Goal: Information Seeking & Learning: Learn about a topic

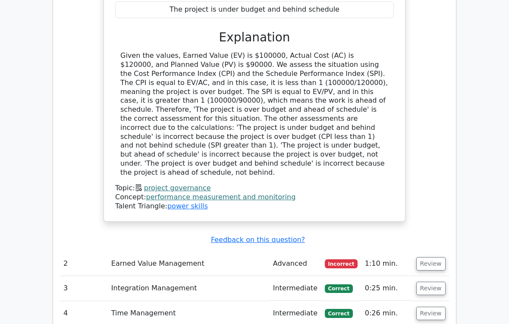
scroll to position [1200, 0]
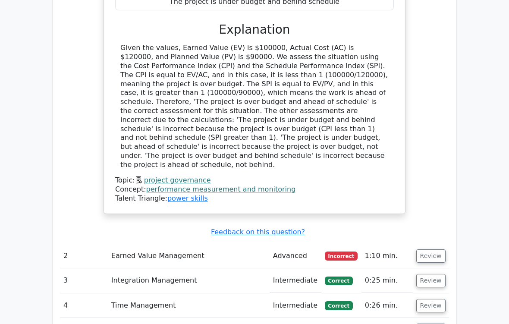
click at [428, 270] on button "Review" at bounding box center [430, 280] width 29 height 13
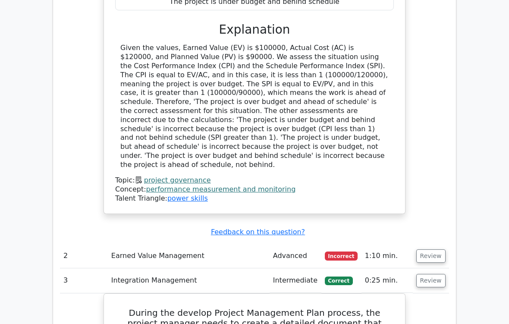
click at [432, 249] on button "Review" at bounding box center [430, 255] width 29 height 13
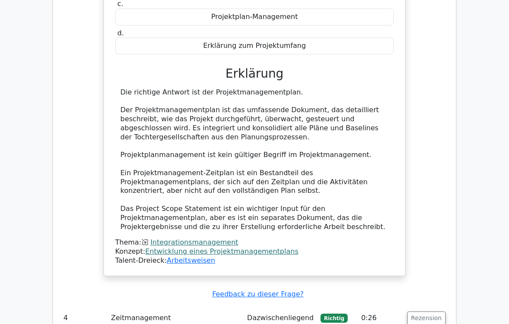
scroll to position [2114, 0]
click at [430, 270] on button "Rezension" at bounding box center [426, 318] width 38 height 13
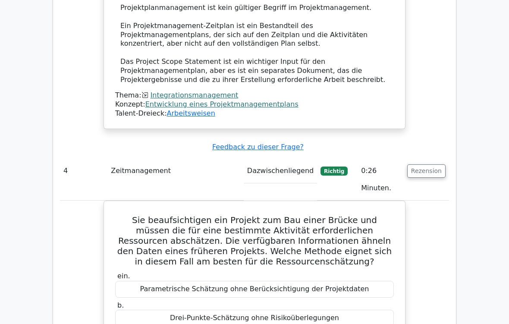
scroll to position [2261, 0]
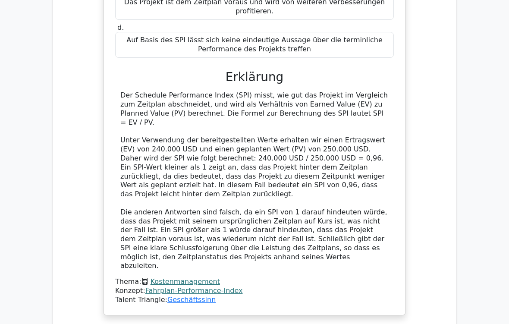
scroll to position [3133, 0]
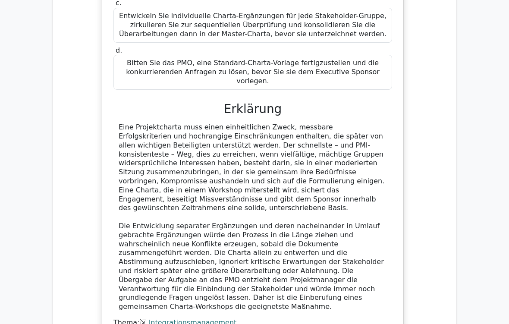
scroll to position [3507, 0]
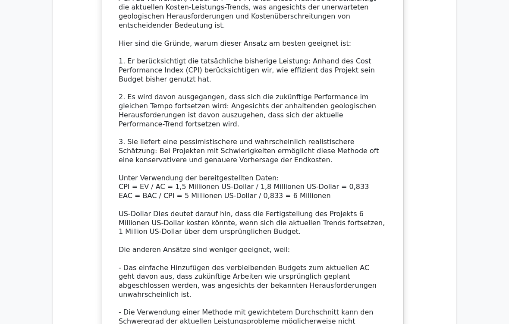
scroll to position [4304, 0]
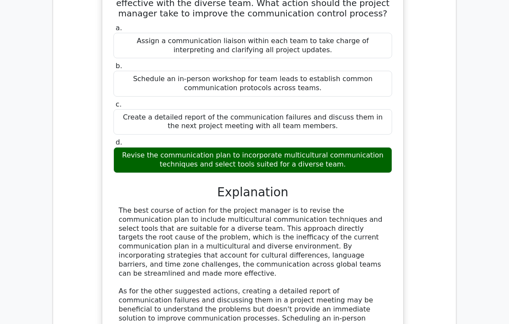
scroll to position [4648, 0]
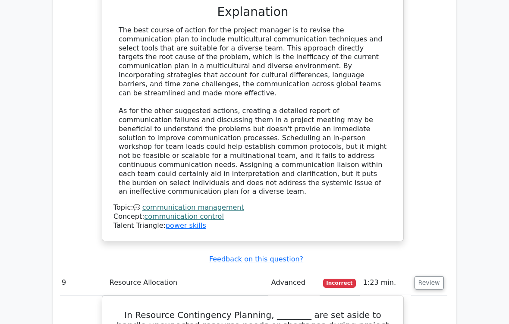
scroll to position [4837, 0]
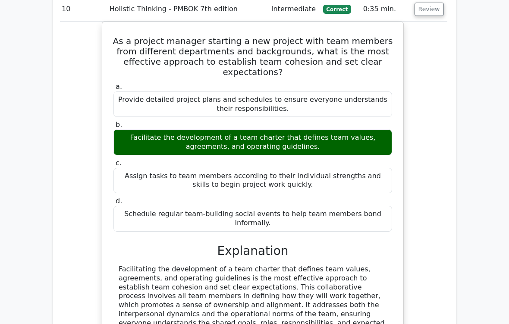
scroll to position [5629, 0]
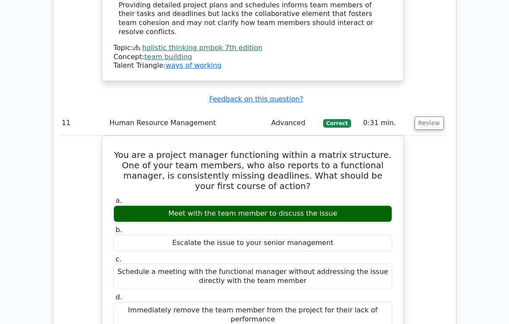
scroll to position [6045, 0]
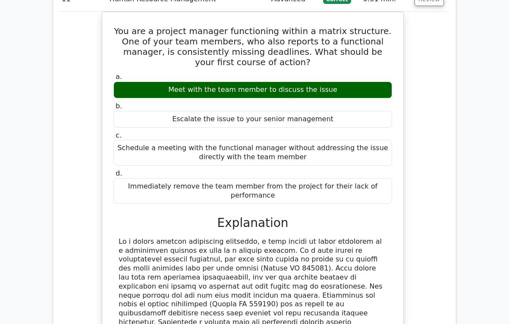
scroll to position [6189, 0]
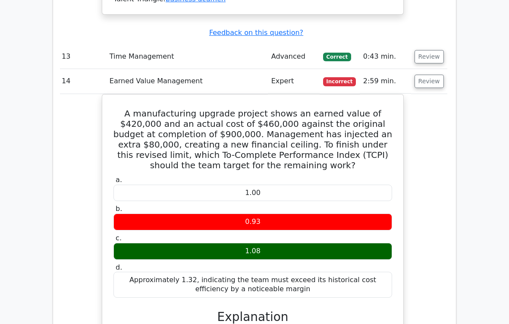
scroll to position [7081, 0]
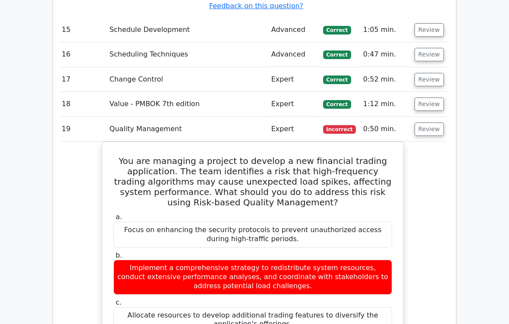
scroll to position [7633, 0]
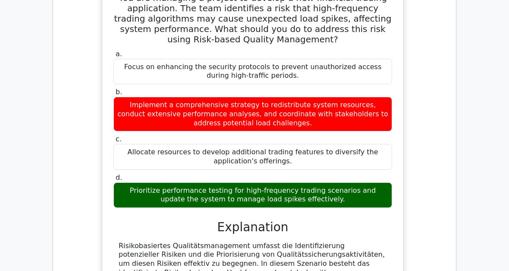
scroll to position [7838, 0]
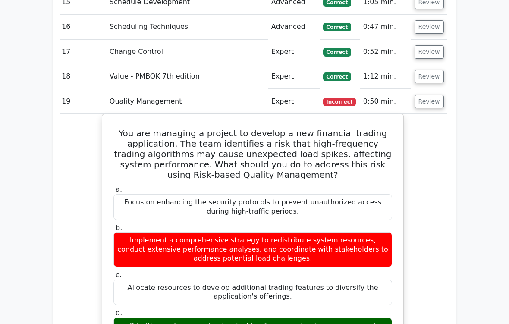
scroll to position [7690, 0]
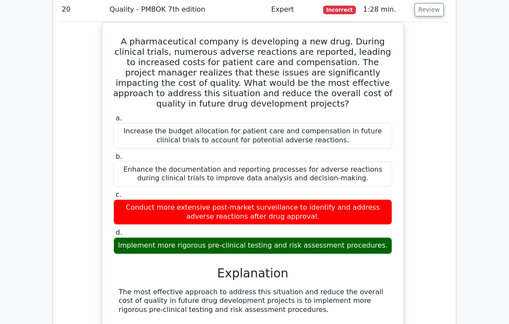
scroll to position [8264, 0]
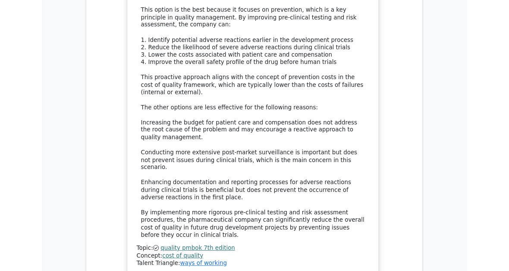
scroll to position [8630, 0]
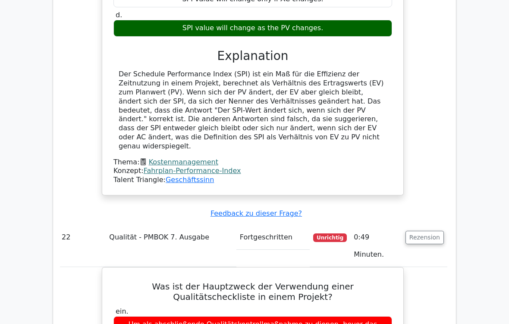
scroll to position [9119, 0]
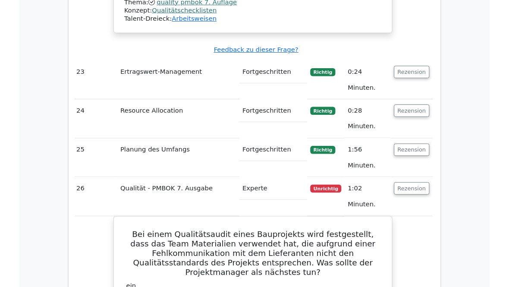
scroll to position [9837, 0]
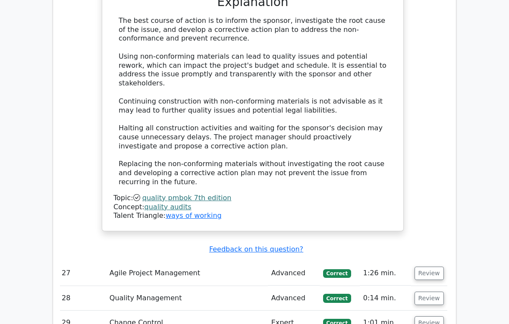
scroll to position [10118, 0]
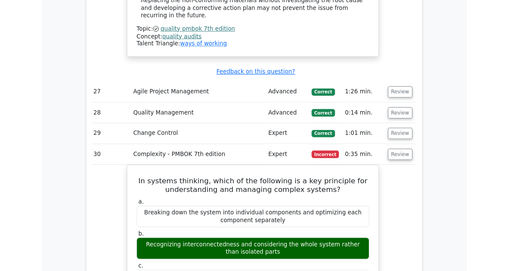
scroll to position [10292, 0]
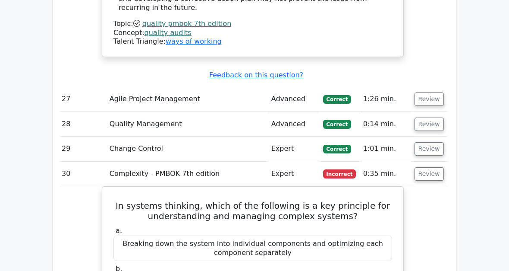
scroll to position [10292, 0]
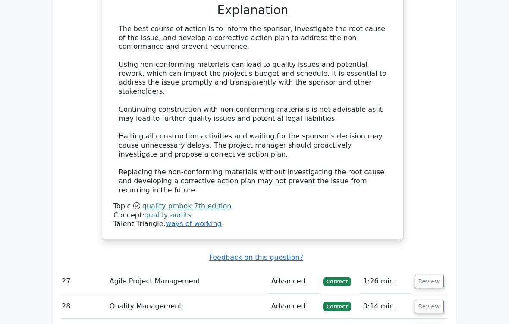
scroll to position [10110, 0]
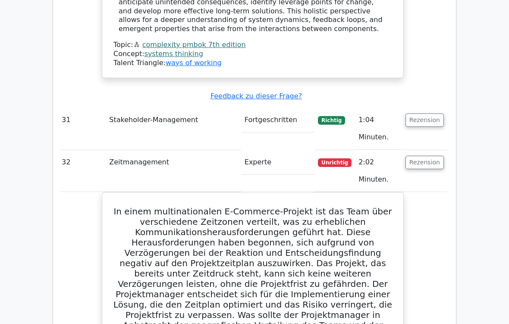
scroll to position [10779, 0]
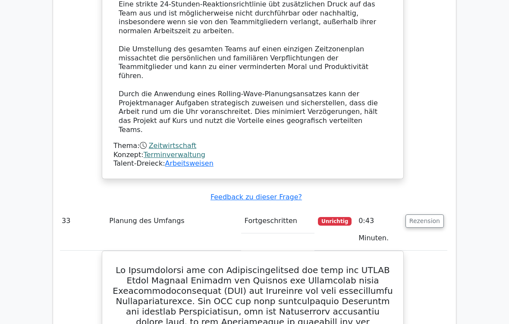
scroll to position [11421, 0]
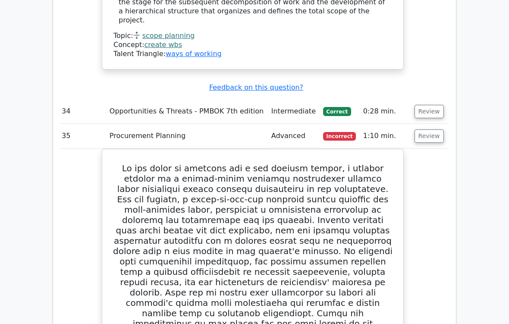
scroll to position [12036, 0]
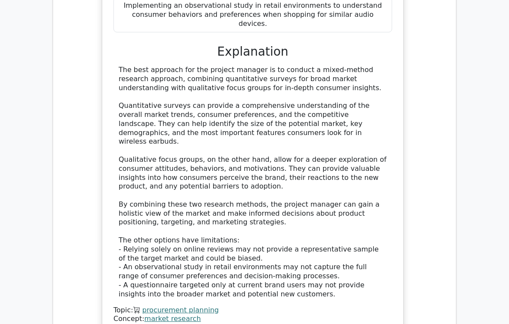
scroll to position [12555, 0]
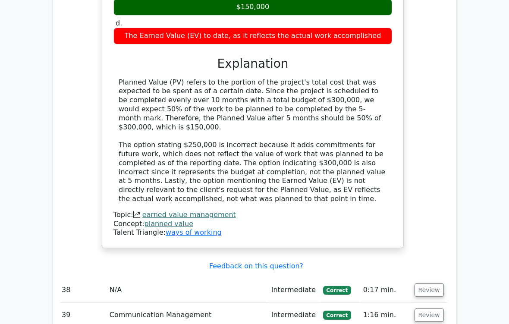
scroll to position [13121, 0]
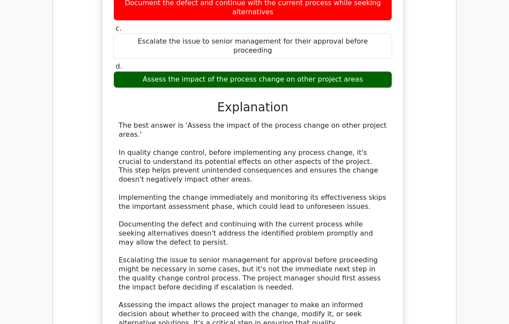
scroll to position [13660, 0]
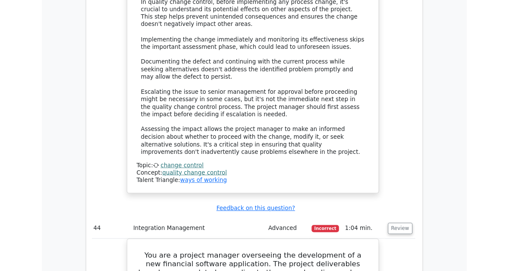
scroll to position [13862, 0]
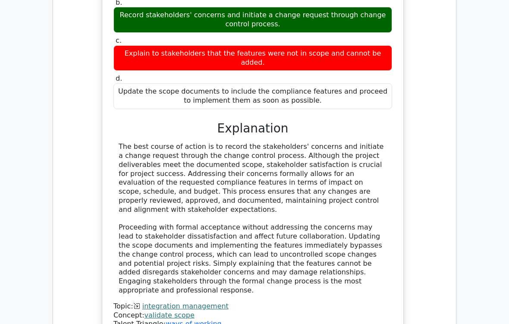
scroll to position [14265, 0]
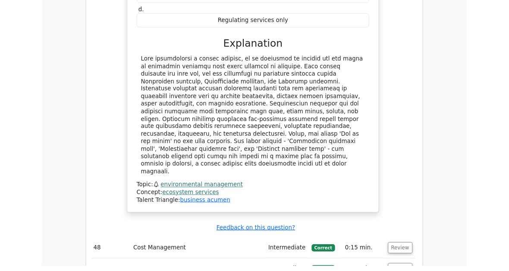
scroll to position [14869, 0]
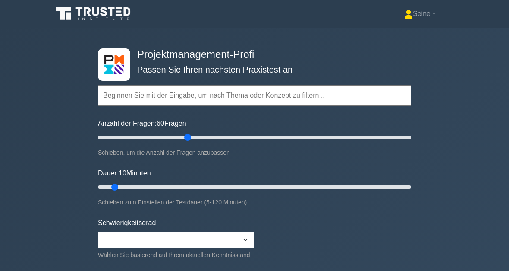
type input "60"
type input "75"
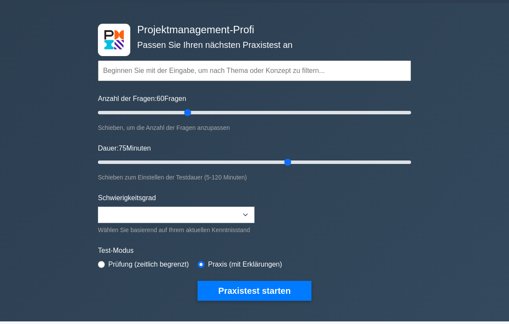
scroll to position [25, 0]
click at [252, 214] on select "Beginner Intermediate Expert" at bounding box center [176, 215] width 157 height 16
click at [147, 231] on div "Wählen Sie basierend auf Ihrem aktuellen Kenntnisstand" at bounding box center [176, 230] width 157 height 10
click at [246, 211] on select "Beginner Intermediate Expert" at bounding box center [176, 215] width 157 height 16
click at [163, 217] on select "Beginner Intermediate Expert" at bounding box center [176, 215] width 157 height 16
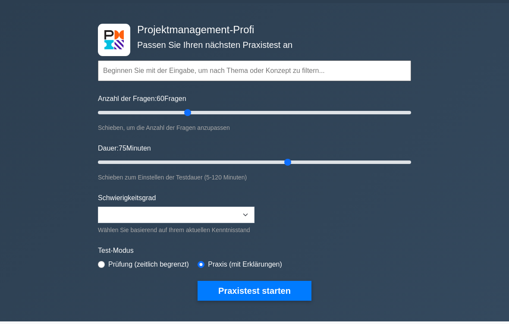
click at [295, 270] on button "Praxistest starten" at bounding box center [255, 291] width 114 height 20
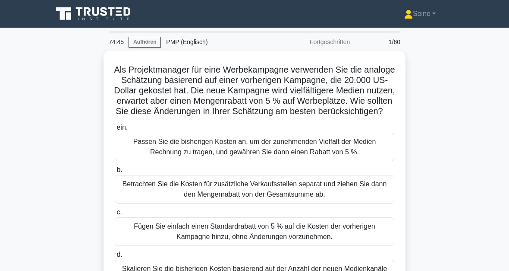
click at [200, 41] on div "PMP (Englisch)" at bounding box center [220, 41] width 119 height 17
click at [203, 41] on div "PMP (Englisch)" at bounding box center [220, 41] width 119 height 17
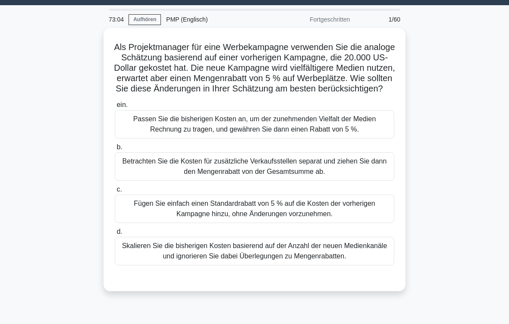
scroll to position [22, 0]
click at [362, 221] on div "Fügen Sie einfach einen Standardrabatt von 5 % auf die Kosten der vorherigen Ka…" at bounding box center [255, 209] width 280 height 28
click at [115, 192] on input "c. Fügen Sie einfach einen Standardrabatt von 5 % auf die Kosten der vorherigen…" at bounding box center [115, 190] width 0 height 6
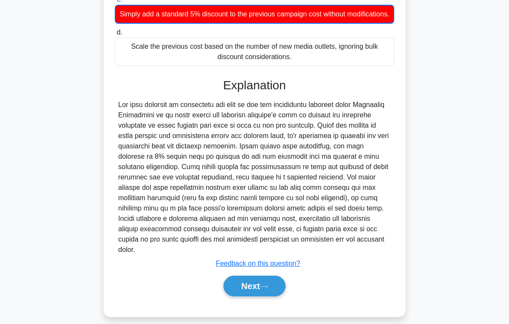
scroll to position [250, 0]
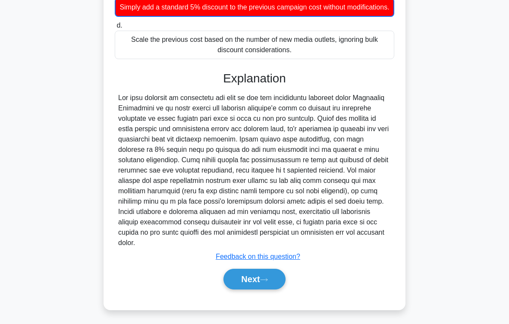
click at [275, 270] on button "Next" at bounding box center [255, 279] width 62 height 21
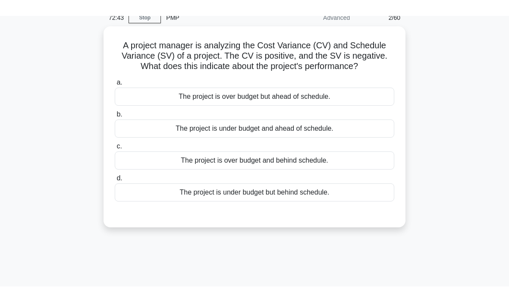
scroll to position [38, 0]
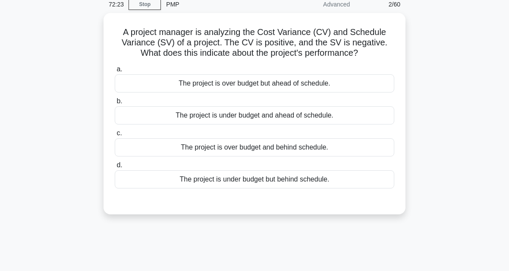
click at [256, 188] on div "The project is under budget but behind schedule." at bounding box center [255, 179] width 280 height 18
click at [115, 168] on input "d. The project is under budget but behind schedule." at bounding box center [115, 165] width 0 height 6
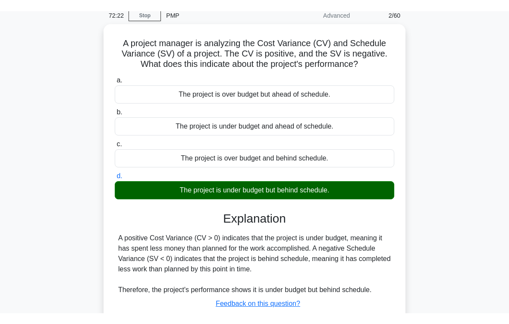
scroll to position [142, 0]
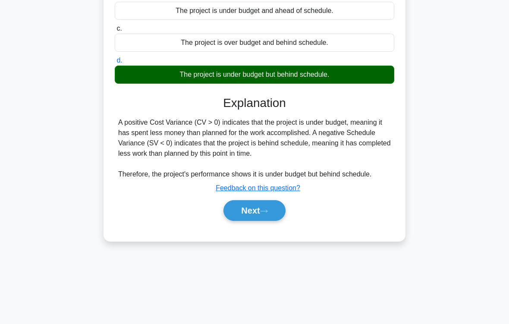
click at [267, 214] on icon at bounding box center [264, 211] width 8 height 5
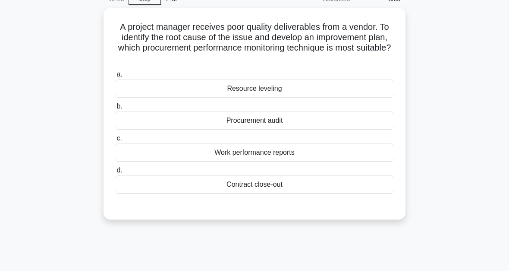
scroll to position [42, 0]
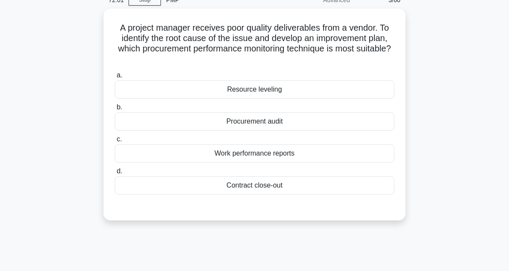
click at [344, 121] on div "Procurement audit" at bounding box center [255, 121] width 280 height 18
click at [115, 110] on input "b. Procurement audit" at bounding box center [115, 107] width 0 height 6
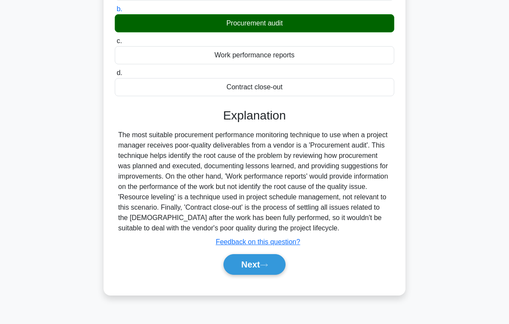
scroll to position [146, 0]
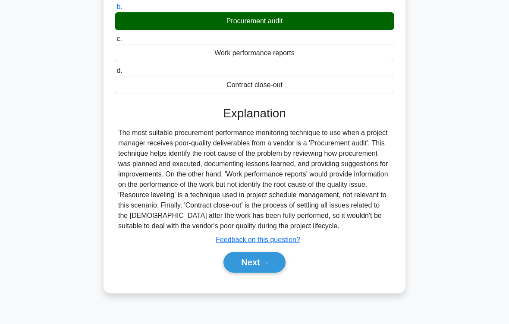
click at [285, 270] on button "Next" at bounding box center [255, 262] width 62 height 21
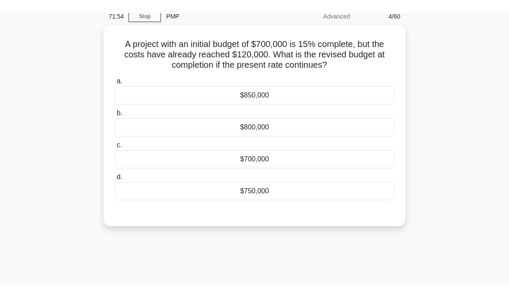
scroll to position [39, 0]
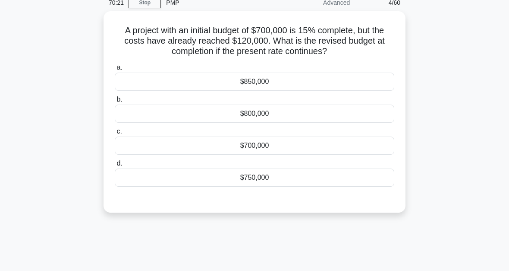
click at [271, 117] on div "$800,000" at bounding box center [255, 113] width 280 height 18
click at [115, 102] on input "b. $800,000" at bounding box center [115, 100] width 0 height 6
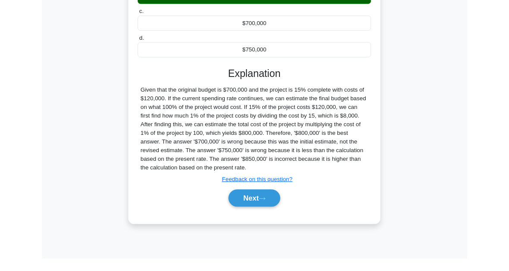
scroll to position [195, 0]
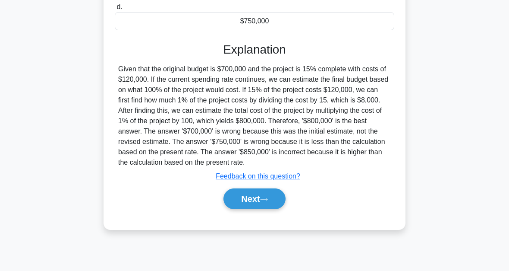
click at [263, 209] on button "Next" at bounding box center [255, 198] width 62 height 21
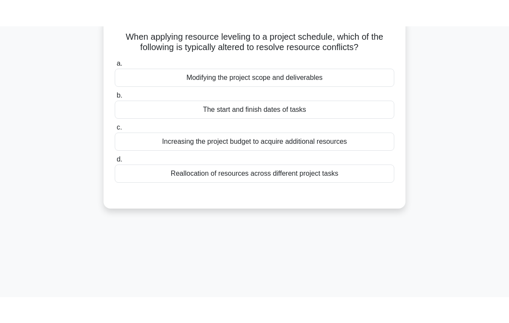
scroll to position [31, 0]
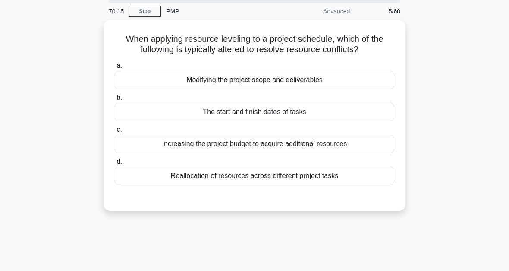
click at [470, 184] on main "70:15 Stop PMP Advanced 5/60 When applying resource leveling to a project sched…" at bounding box center [254, 216] width 509 height 438
click at [278, 176] on div "Reallocation of resources across different project tasks" at bounding box center [255, 176] width 280 height 18
click at [115, 164] on input "d. Reallocation of resources across different project tasks" at bounding box center [115, 162] width 0 height 6
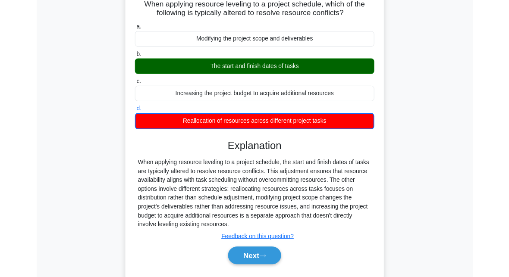
scroll to position [74, 0]
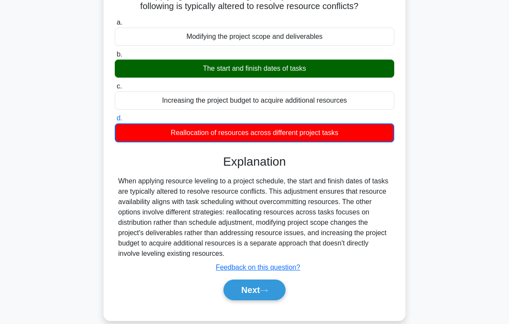
click at [264, 270] on button "Next" at bounding box center [255, 290] width 62 height 21
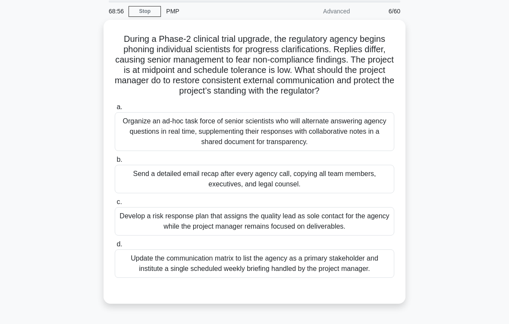
scroll to position [36, 0]
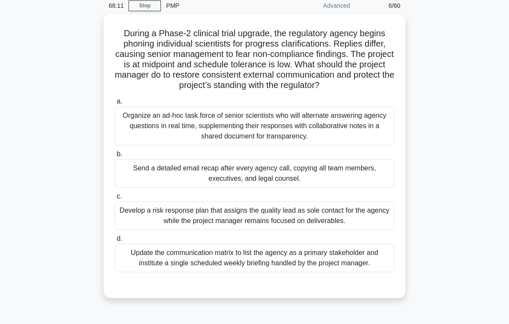
click at [363, 270] on div "Update the communication matrix to list the agency as a primary stakeholder and…" at bounding box center [255, 258] width 280 height 28
click at [115, 242] on input "d. Update the communication matrix to list the agency as a primary stakeholder …" at bounding box center [115, 239] width 0 height 6
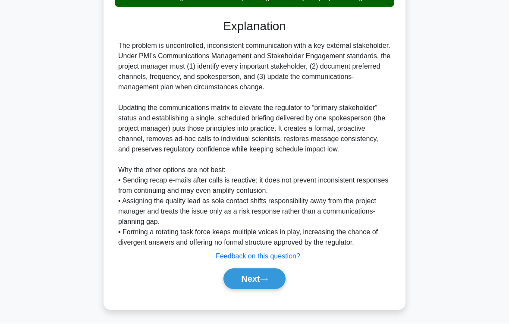
scroll to position [353, 0]
click at [272, 270] on button "Next" at bounding box center [255, 279] width 62 height 21
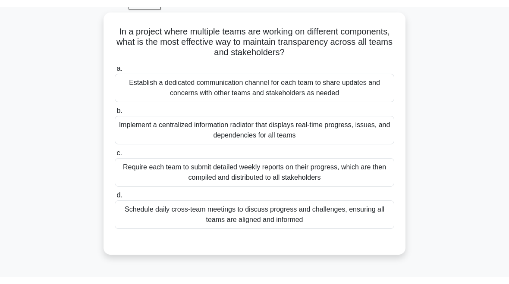
scroll to position [45, 0]
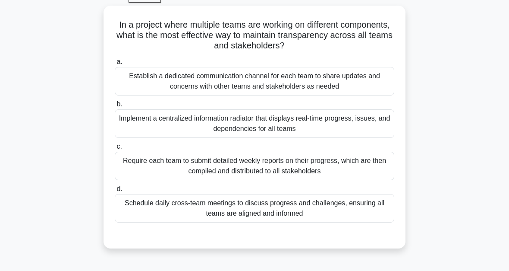
click at [344, 125] on div "Implement a centralized information radiator that displays real-time progress, …" at bounding box center [255, 123] width 280 height 28
click at [115, 107] on input "b. Implement a centralized information radiator that displays real-time progres…" at bounding box center [115, 104] width 0 height 6
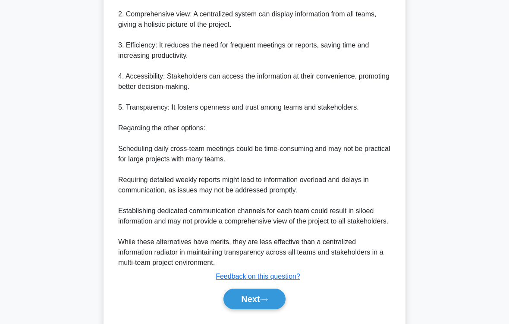
scroll to position [436, 0]
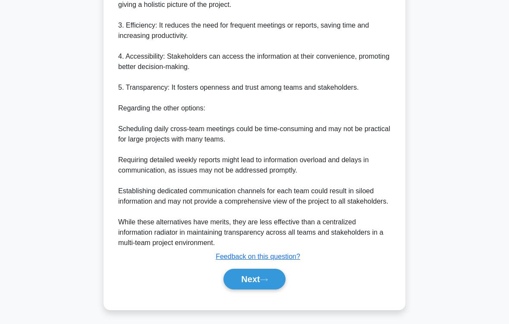
click at [267, 270] on icon at bounding box center [264, 279] width 8 height 5
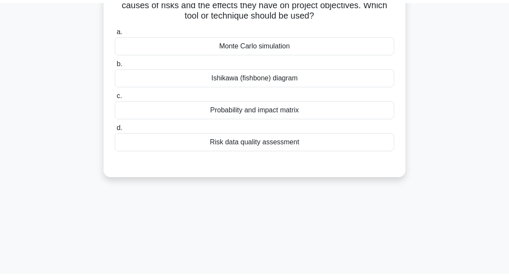
scroll to position [0, 0]
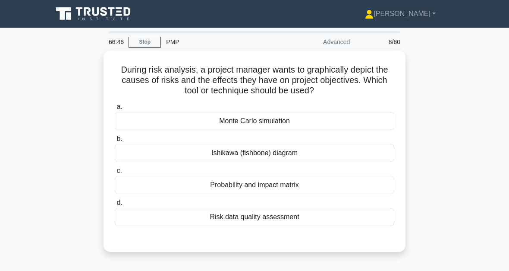
click at [306, 188] on div "Probability and impact matrix" at bounding box center [255, 185] width 280 height 18
click at [115, 173] on input "c. Probability and impact matrix" at bounding box center [115, 171] width 0 height 6
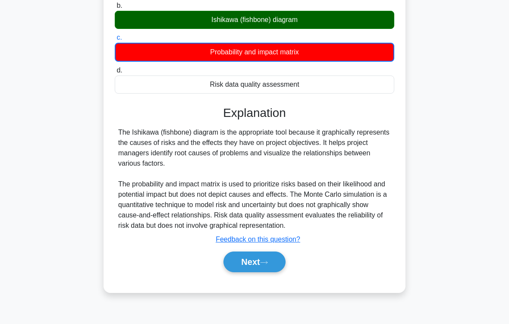
scroll to position [142, 0]
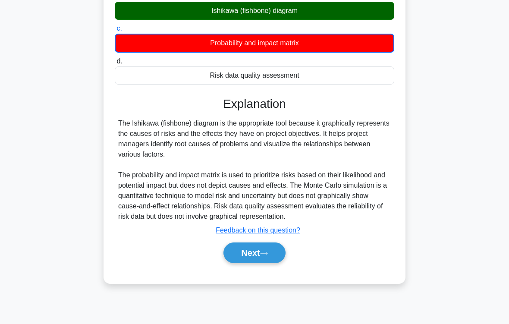
click at [272, 263] on button "Next" at bounding box center [255, 253] width 62 height 21
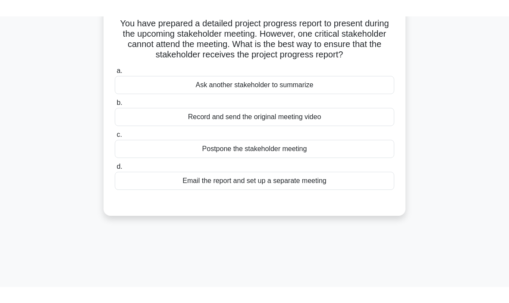
scroll to position [49, 0]
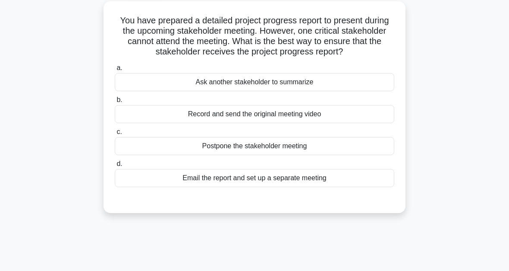
click at [302, 186] on div "Email the report and set up a separate meeting" at bounding box center [255, 178] width 280 height 18
click at [115, 167] on input "d. Email the report and set up a separate meeting" at bounding box center [115, 164] width 0 height 6
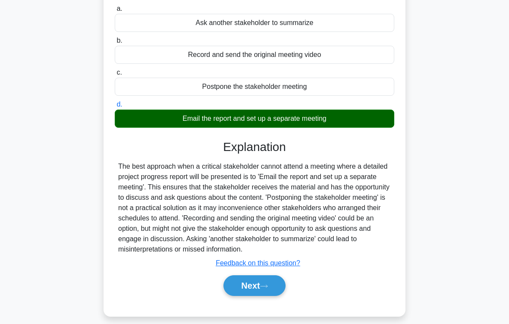
scroll to position [142, 0]
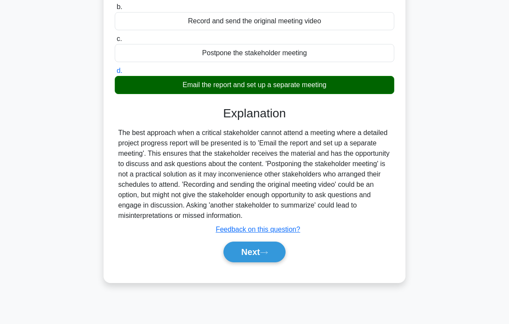
click at [279, 262] on button "Next" at bounding box center [255, 252] width 62 height 21
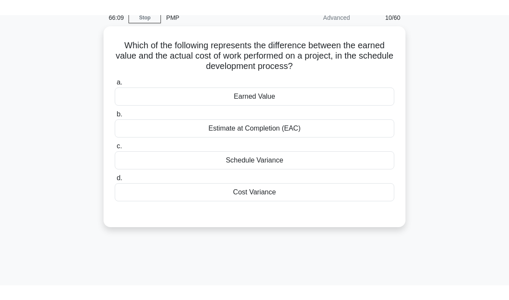
scroll to position [38, 0]
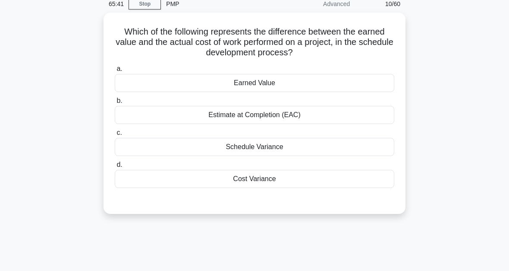
click at [312, 148] on div "Schedule Variance" at bounding box center [255, 147] width 280 height 18
click at [115, 136] on input "c. Schedule Variance" at bounding box center [115, 133] width 0 height 6
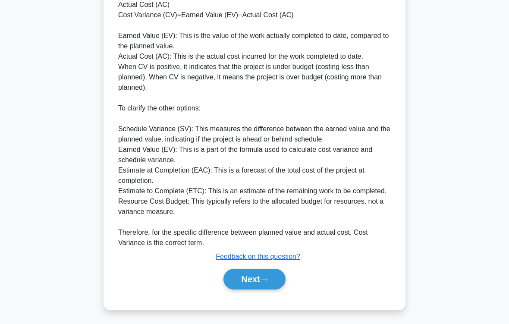
scroll to position [406, 0]
click at [263, 270] on button "Next" at bounding box center [255, 279] width 62 height 21
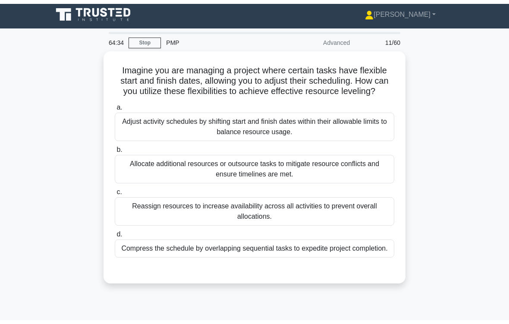
scroll to position [13, 0]
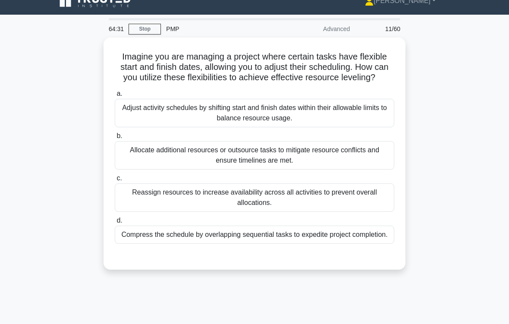
click at [261, 126] on div "Adjust activity schedules by shifting start and finish dates within their allow…" at bounding box center [255, 113] width 280 height 28
click at [115, 97] on input "a. Adjust activity schedules by shifting start and finish dates within their al…" at bounding box center [115, 94] width 0 height 6
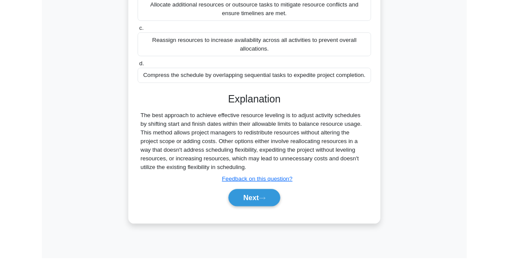
scroll to position [199, 0]
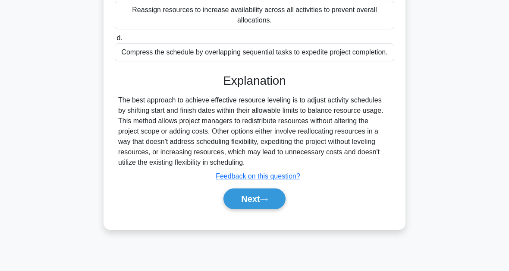
click at [271, 209] on button "Next" at bounding box center [255, 198] width 62 height 21
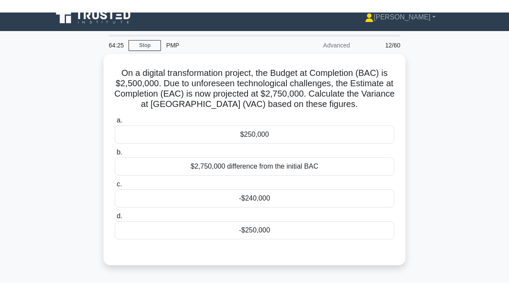
scroll to position [9, 0]
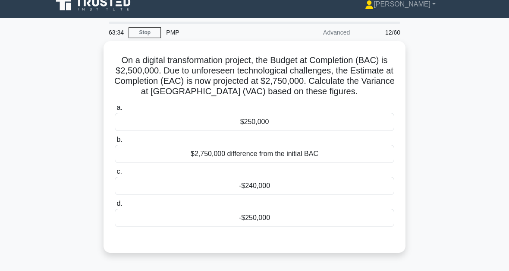
click at [249, 226] on div "-$250,000" at bounding box center [255, 217] width 280 height 18
click at [115, 206] on input "d. -$250,000" at bounding box center [115, 204] width 0 height 6
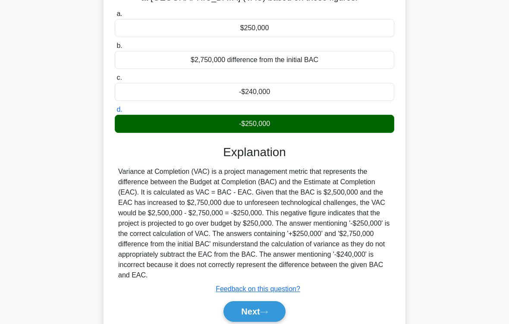
scroll to position [156, 0]
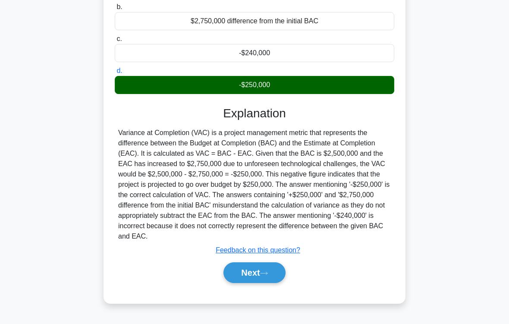
click at [272, 270] on button "Next" at bounding box center [255, 272] width 62 height 21
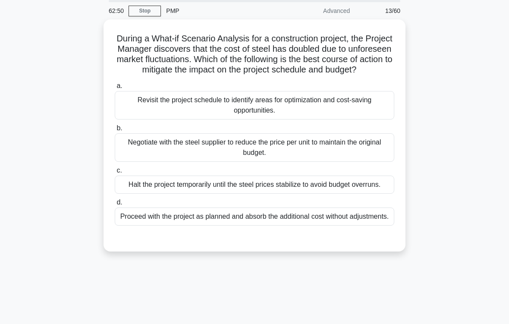
scroll to position [43, 0]
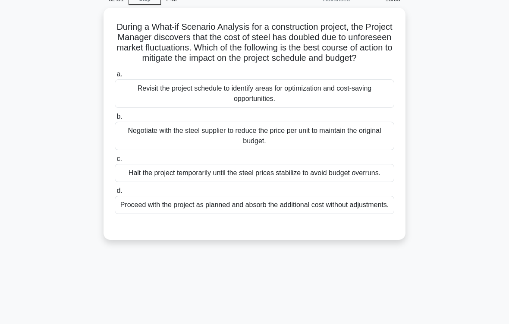
click at [277, 108] on div "Revisit the project schedule to identify areas for optimization and cost-saving…" at bounding box center [255, 93] width 280 height 28
click at [115, 77] on input "a. Revisit the project schedule to identify areas for optimization and cost-sav…" at bounding box center [115, 75] width 0 height 6
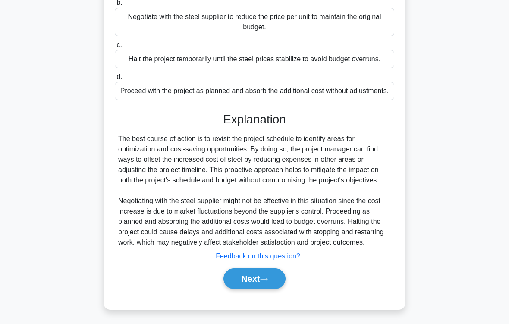
scroll to position [208, 0]
click at [259, 270] on button "Next" at bounding box center [255, 279] width 62 height 21
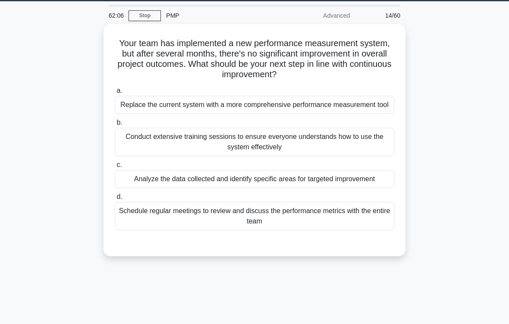
scroll to position [28, 0]
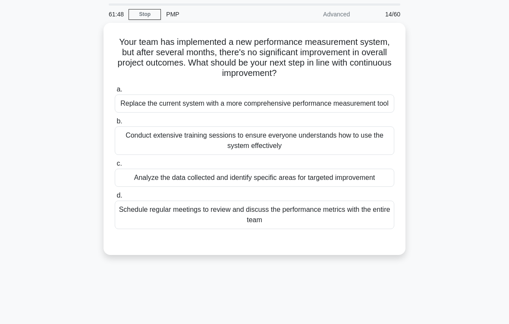
click at [376, 187] on div "Analyze the data collected and identify specific areas for targeted improvement" at bounding box center [255, 178] width 280 height 18
click at [115, 167] on input "c. Analyze the data collected and identify specific areas for targeted improvem…" at bounding box center [115, 164] width 0 height 6
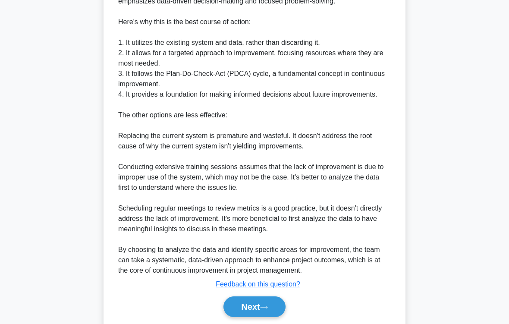
scroll to position [394, 0]
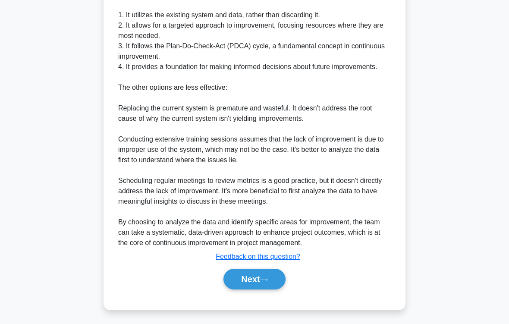
click at [273, 270] on button "Next" at bounding box center [255, 279] width 62 height 21
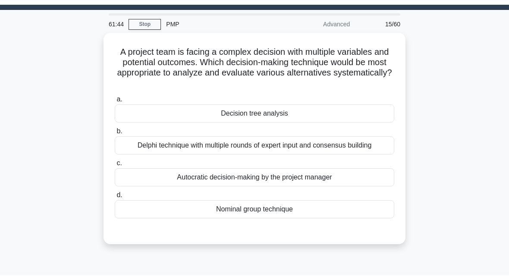
scroll to position [0, 0]
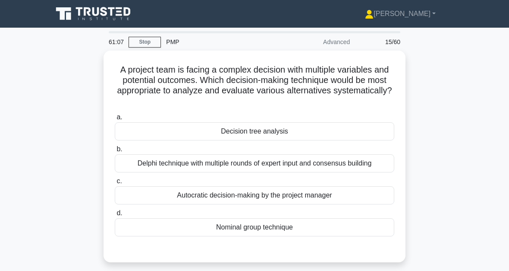
click at [260, 163] on div "Delphi technique with multiple rounds of expert input and consensus building" at bounding box center [255, 163] width 280 height 18
click at [115, 152] on input "b. Delphi technique with multiple rounds of expert input and consensus building" at bounding box center [115, 149] width 0 height 6
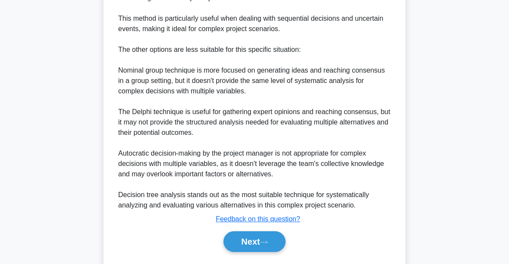
scroll to position [438, 0]
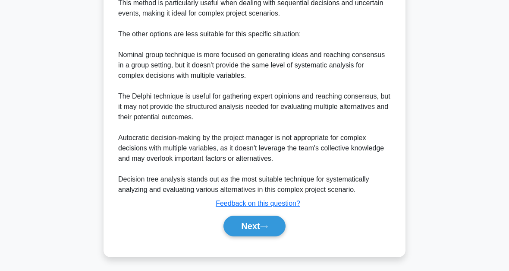
click at [238, 223] on button "Next" at bounding box center [255, 225] width 62 height 21
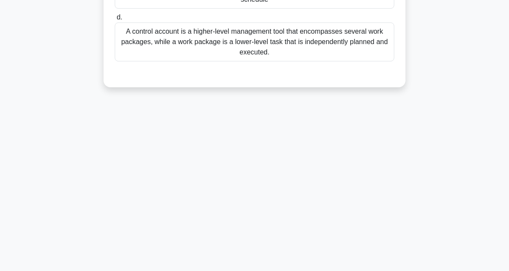
click at [256, 229] on div "60:49 Stop PMP Advanced 16/60 What is the difference between a control account …" at bounding box center [254, 52] width 414 height 432
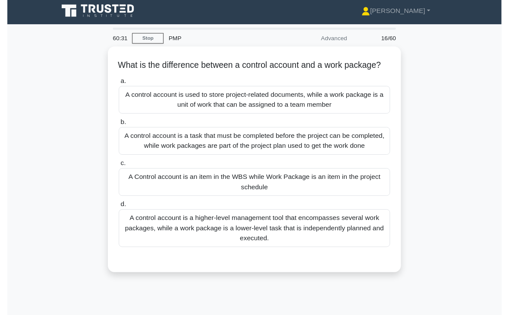
scroll to position [3, 0]
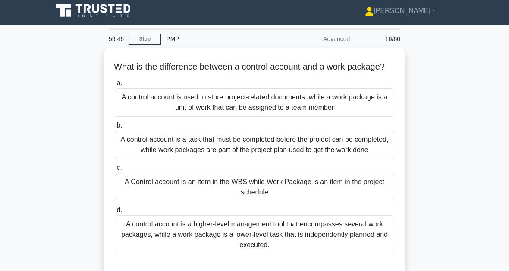
click at [286, 109] on div "A control account is used to store project-related documents, while a work pack…" at bounding box center [255, 102] width 280 height 28
click at [115, 86] on input "a. A control account is used to store project-related documents, while a work p…" at bounding box center [115, 83] width 0 height 6
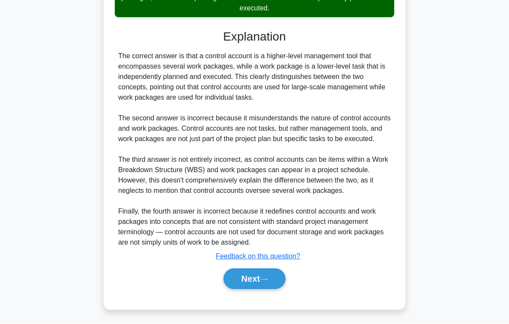
scroll to position [302, 0]
click at [265, 270] on button "Next" at bounding box center [255, 279] width 62 height 21
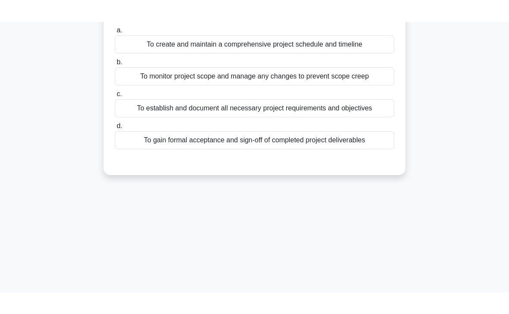
scroll to position [0, 0]
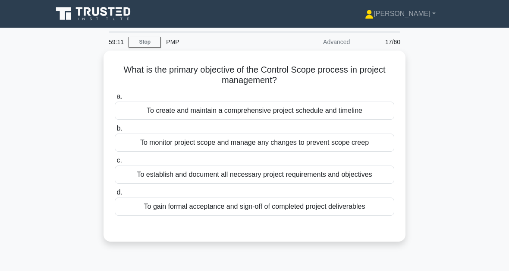
click at [379, 142] on div "To monitor project scope and manage any changes to prevent scope creep" at bounding box center [255, 142] width 280 height 18
click at [115, 131] on input "b. To monitor project scope and manage any changes to prevent scope creep" at bounding box center [115, 129] width 0 height 6
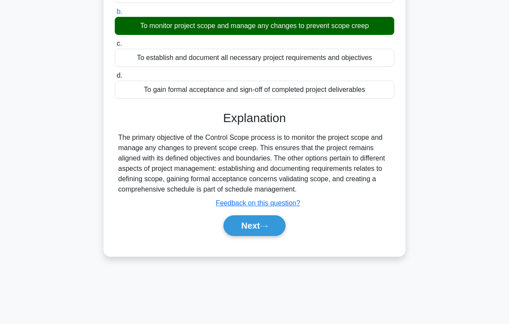
scroll to position [142, 0]
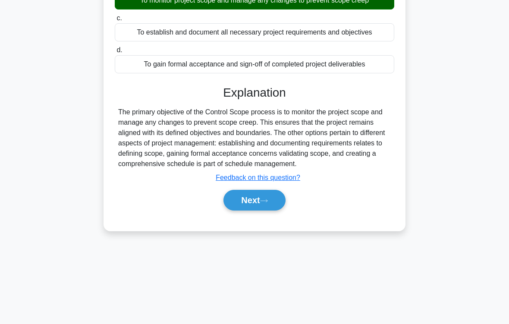
click at [260, 211] on button "Next" at bounding box center [255, 200] width 62 height 21
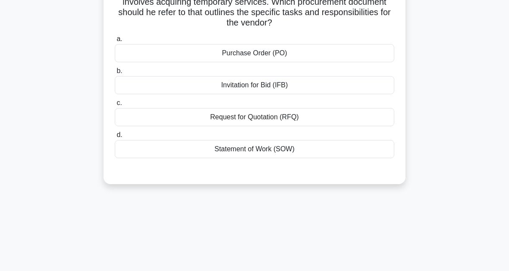
scroll to position [45, 0]
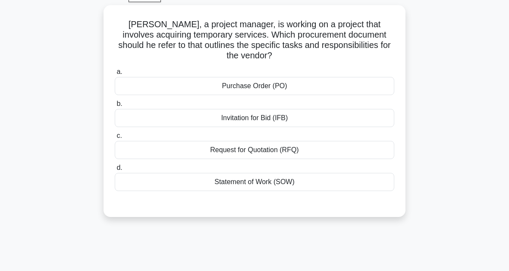
click at [258, 184] on div "Statement of Work (SOW)" at bounding box center [255, 182] width 280 height 18
click at [115, 170] on input "d. Statement of Work (SOW)" at bounding box center [115, 168] width 0 height 6
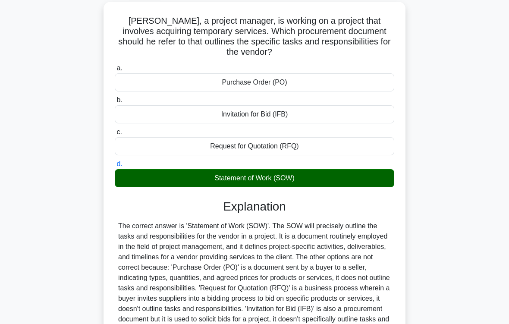
scroll to position [156, 0]
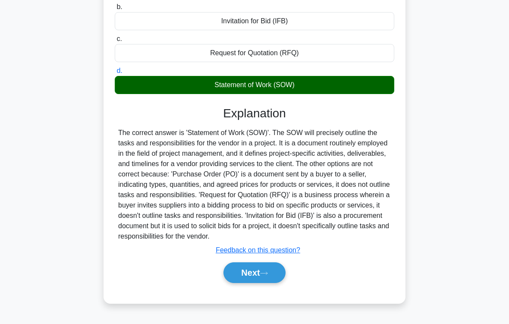
click at [268, 270] on icon at bounding box center [264, 273] width 8 height 5
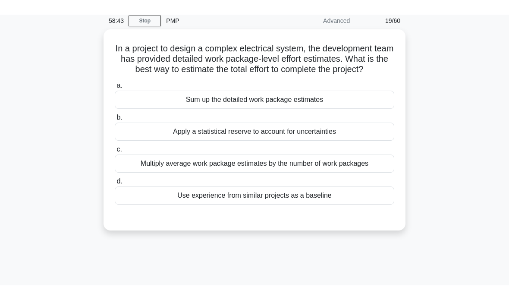
scroll to position [37, 0]
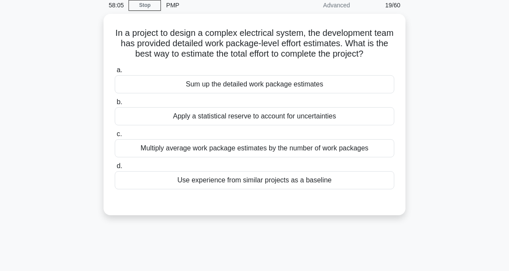
click at [287, 93] on div "Sum up the detailed work package estimates" at bounding box center [255, 84] width 280 height 18
click at [115, 73] on input "a. Sum up the detailed work package estimates" at bounding box center [115, 70] width 0 height 6
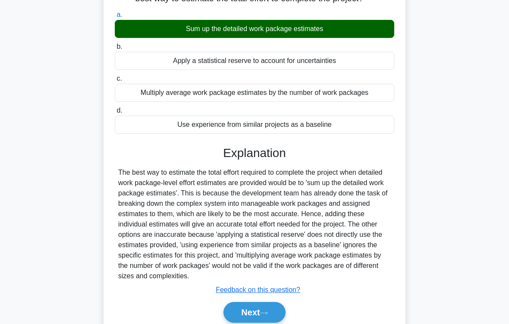
scroll to position [146, 0]
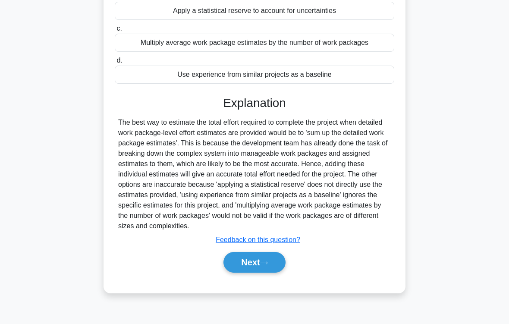
click at [277, 270] on button "Next" at bounding box center [255, 262] width 62 height 21
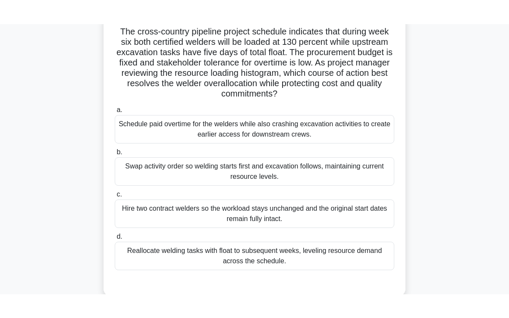
scroll to position [62, 0]
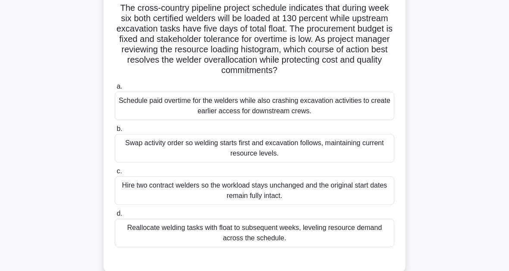
click at [374, 159] on div "Swap activity order so welding starts first and excavation follows, maintaining…" at bounding box center [255, 148] width 280 height 28
click at [115, 132] on input "b. Swap activity order so welding starts first and excavation follows, maintain…" at bounding box center [115, 129] width 0 height 6
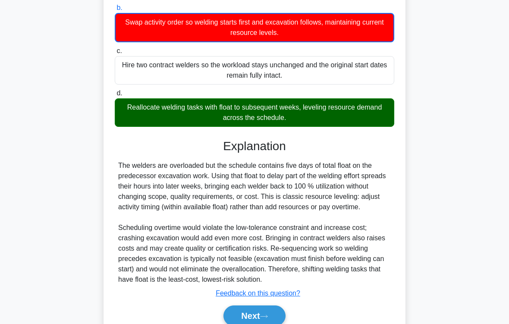
scroll to position [250, 0]
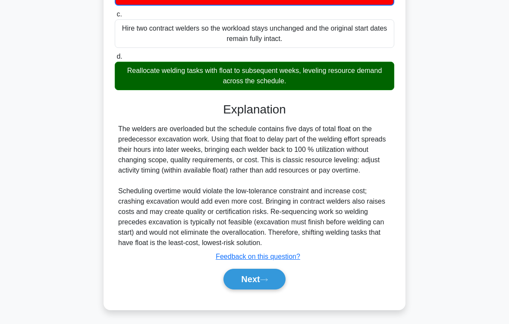
click at [268, 270] on icon at bounding box center [264, 279] width 8 height 5
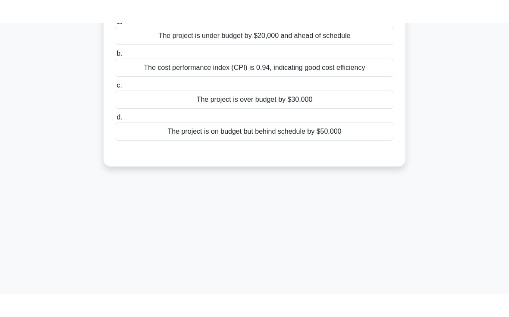
scroll to position [3, 0]
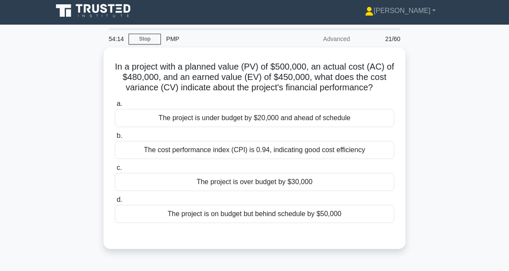
click at [243, 191] on div "The project is over budget by $30,000" at bounding box center [255, 182] width 280 height 18
click at [115, 170] on input "c. The project is over budget by $30,000" at bounding box center [115, 168] width 0 height 6
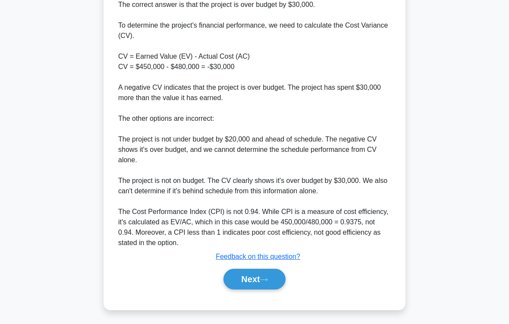
scroll to position [281, 0]
click at [271, 270] on button "Next" at bounding box center [255, 279] width 62 height 21
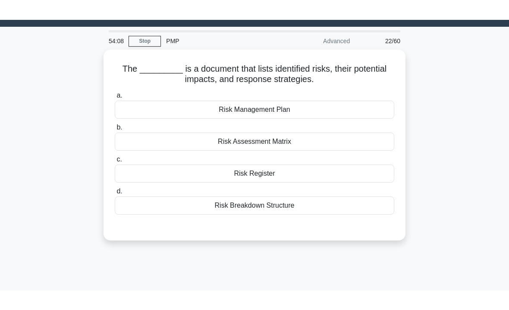
scroll to position [20, 0]
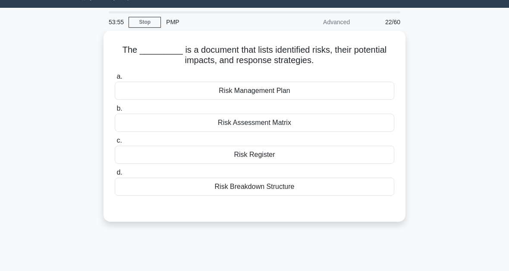
click at [268, 155] on div "Risk Register" at bounding box center [255, 154] width 280 height 18
click at [115, 143] on input "c. Risk Register" at bounding box center [115, 141] width 0 height 6
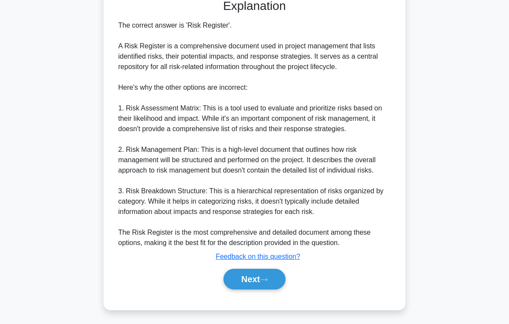
scroll to position [281, 0]
click at [257, 270] on button "Next" at bounding box center [255, 279] width 62 height 21
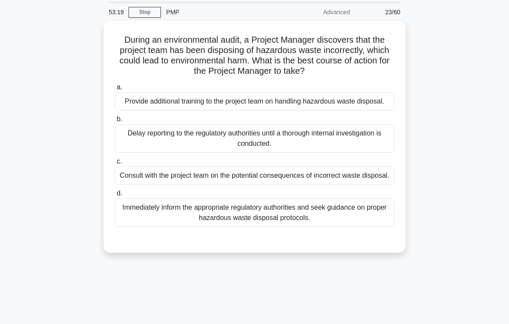
scroll to position [39, 0]
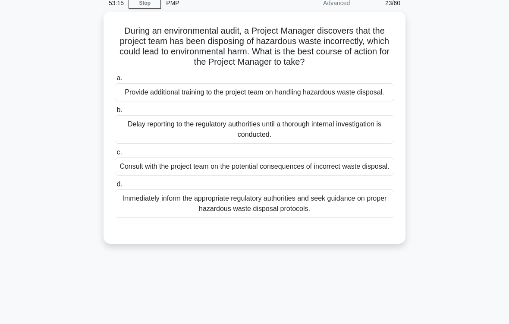
click at [258, 218] on div "Immediately inform the appropriate regulatory authorities and seek guidance on …" at bounding box center [255, 203] width 280 height 28
click at [115, 187] on input "d. Immediately inform the appropriate regulatory authorities and seek guidance …" at bounding box center [115, 185] width 0 height 6
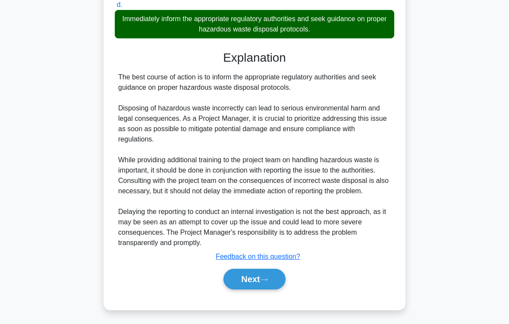
scroll to position [249, 0]
click at [267, 270] on icon at bounding box center [264, 279] width 8 height 5
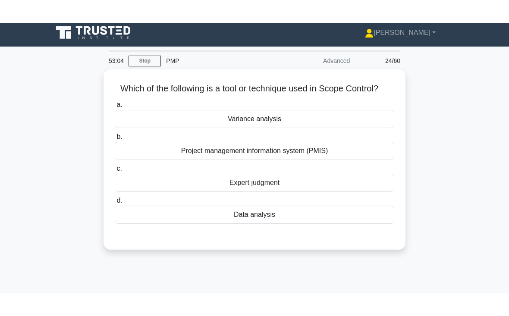
scroll to position [4, 0]
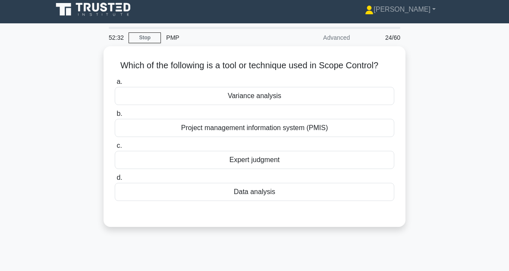
click at [266, 105] on div "Variance analysis" at bounding box center [255, 96] width 280 height 18
click at [115, 85] on input "a. Variance analysis" at bounding box center [115, 82] width 0 height 6
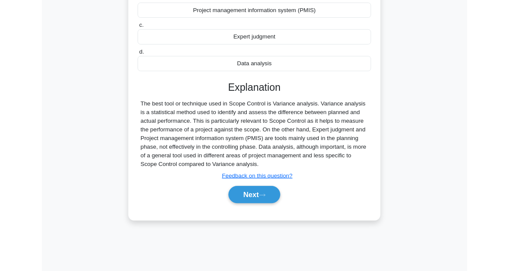
scroll to position [142, 0]
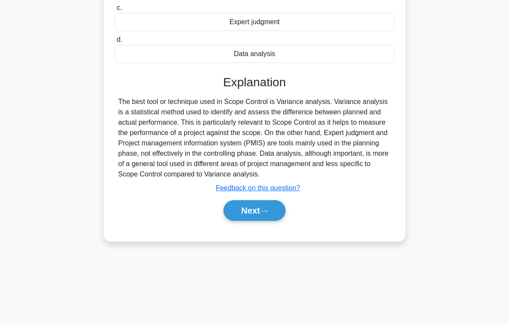
click at [274, 221] on button "Next" at bounding box center [255, 210] width 62 height 21
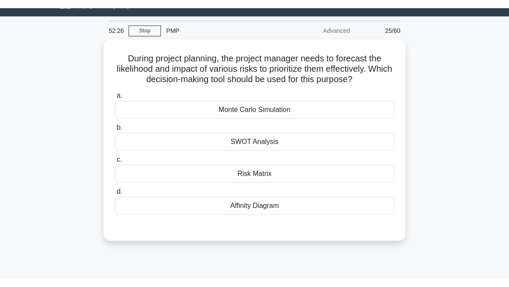
scroll to position [19, 0]
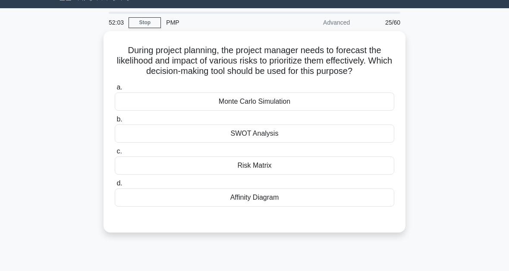
click at [309, 174] on div "Risk Matrix" at bounding box center [255, 165] width 280 height 18
click at [115, 154] on input "c. Risk Matrix" at bounding box center [115, 151] width 0 height 6
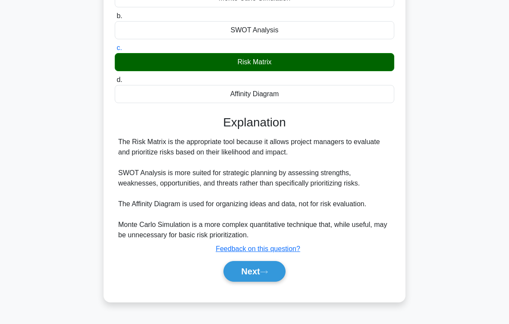
scroll to position [146, 0]
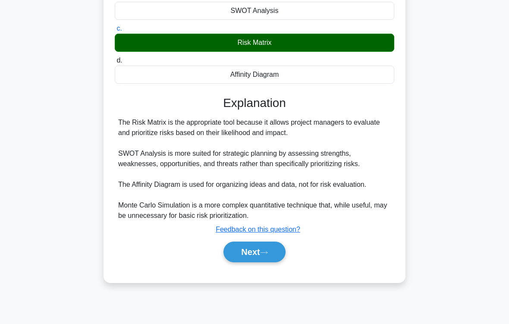
click at [263, 262] on button "Next" at bounding box center [255, 252] width 62 height 21
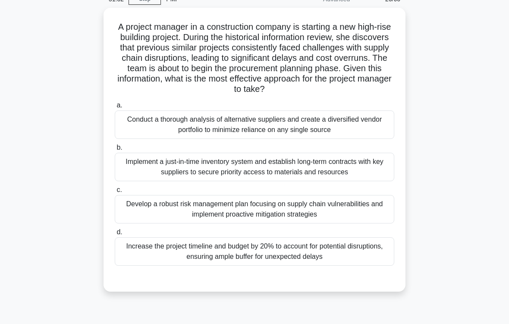
scroll to position [55, 0]
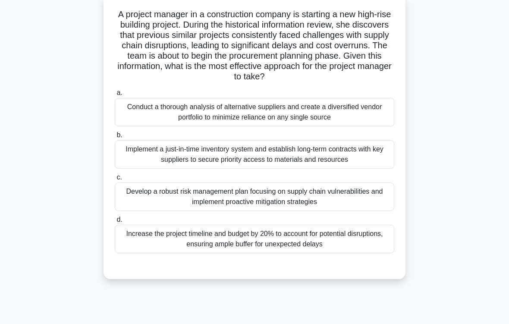
click at [298, 197] on div "Develop a robust risk management plan focusing on supply chain vulnerabilities …" at bounding box center [255, 197] width 280 height 28
click at [115, 180] on input "c. Develop a robust risk management plan focusing on supply chain vulnerabiliti…" at bounding box center [115, 178] width 0 height 6
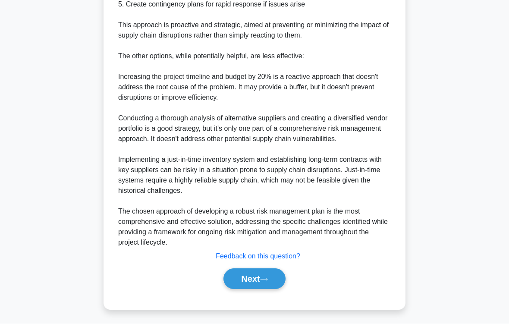
scroll to position [465, 0]
click at [273, 270] on button "Next" at bounding box center [255, 279] width 62 height 21
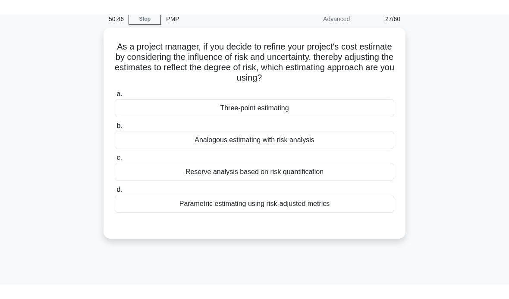
scroll to position [28, 0]
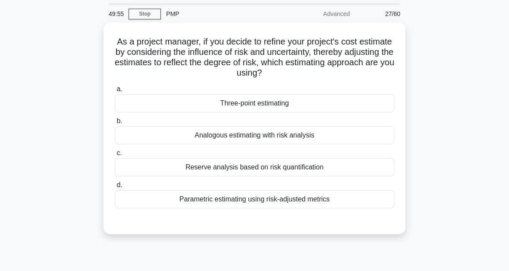
click at [286, 106] on div "Three-point estimating" at bounding box center [255, 103] width 280 height 18
click at [115, 92] on input "a. Three-point estimating" at bounding box center [115, 89] width 0 height 6
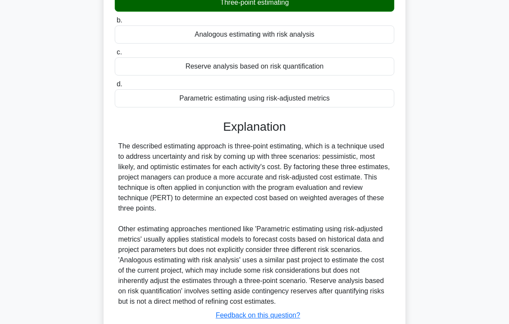
scroll to position [208, 0]
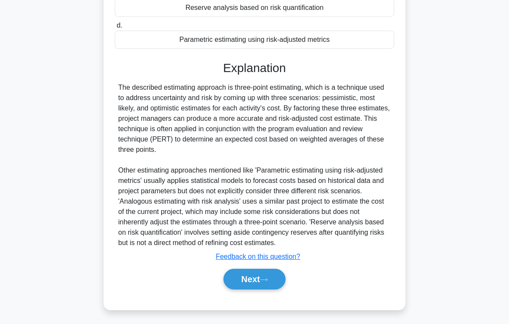
click at [277, 270] on button "Next" at bounding box center [255, 279] width 62 height 21
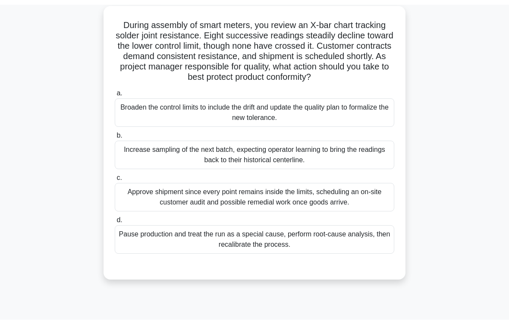
scroll to position [54, 0]
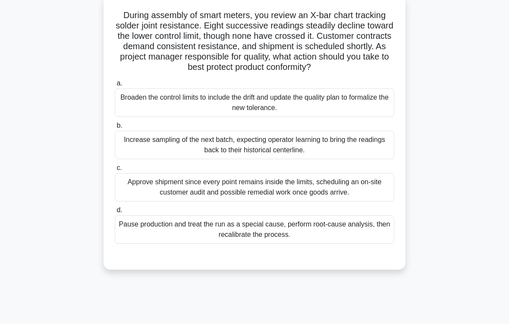
click at [358, 157] on div "Increase sampling of the next batch, expecting operator learning to bring the r…" at bounding box center [255, 145] width 280 height 28
click at [115, 129] on input "b. Increase sampling of the next batch, expecting operator learning to bring th…" at bounding box center [115, 126] width 0 height 6
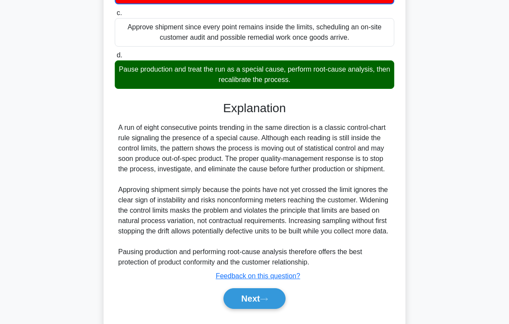
scroll to position [261, 0]
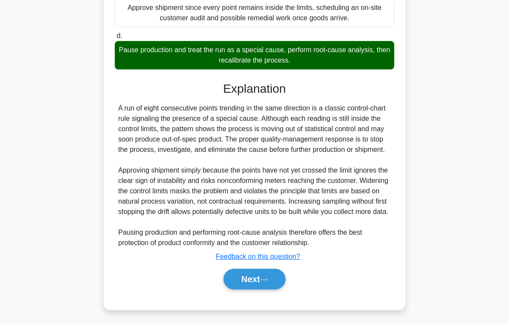
click at [262, 270] on button "Next" at bounding box center [255, 279] width 62 height 21
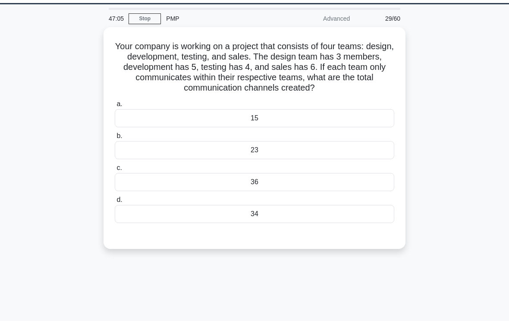
scroll to position [49, 0]
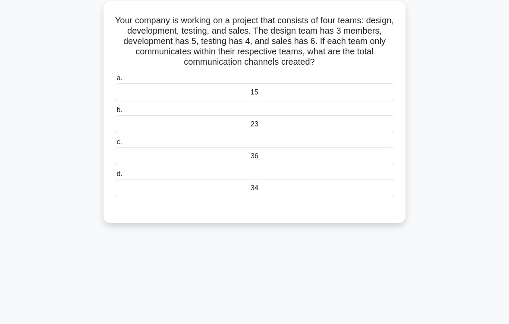
click at [456, 187] on div "Your company is working on a project that consists of four teams: design, devel…" at bounding box center [254, 117] width 414 height 232
click at [263, 197] on div "34" at bounding box center [255, 188] width 280 height 18
click at [115, 177] on input "d. 34" at bounding box center [115, 174] width 0 height 6
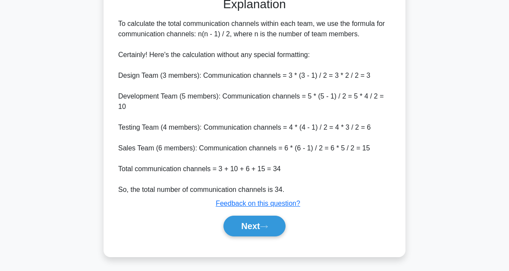
click at [266, 226] on icon at bounding box center [264, 226] width 7 height 3
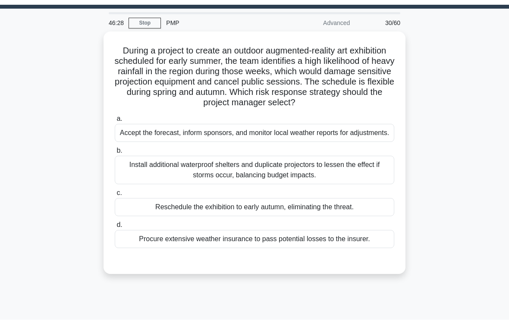
scroll to position [34, 0]
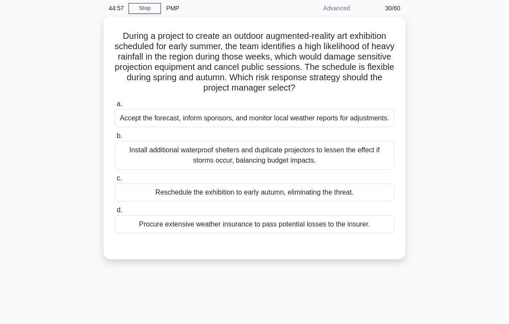
click at [287, 233] on div "Procure extensive weather insurance to pass potential losses to the insurer." at bounding box center [255, 224] width 280 height 18
click at [115, 213] on input "d. Procure extensive weather insurance to pass potential losses to the insurer." at bounding box center [115, 211] width 0 height 6
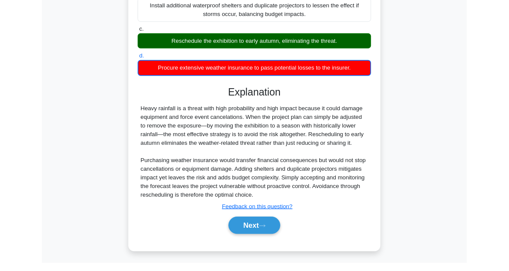
scroll to position [262, 0]
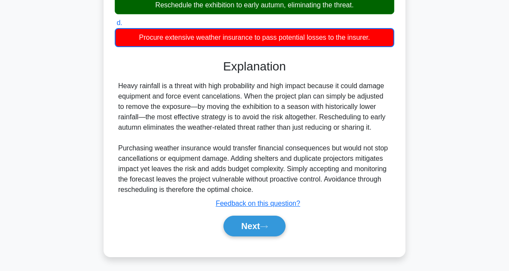
click at [265, 227] on icon at bounding box center [264, 226] width 8 height 5
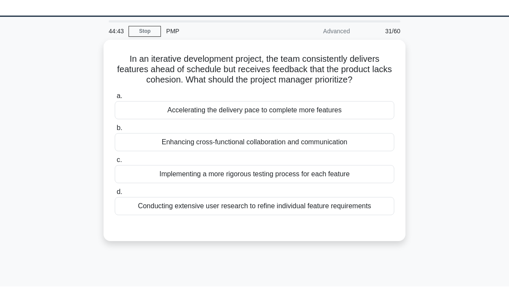
scroll to position [28, 0]
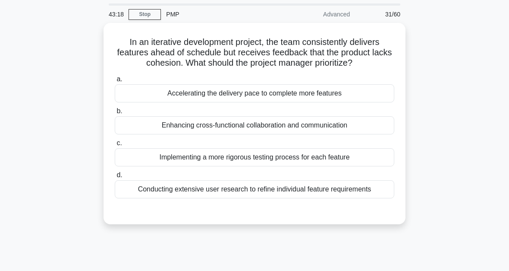
click at [274, 134] on div "Enhancing cross-functional collaboration and communication" at bounding box center [255, 125] width 280 height 18
click at [115, 114] on input "b. Enhancing cross-functional collaboration and communication" at bounding box center [115, 111] width 0 height 6
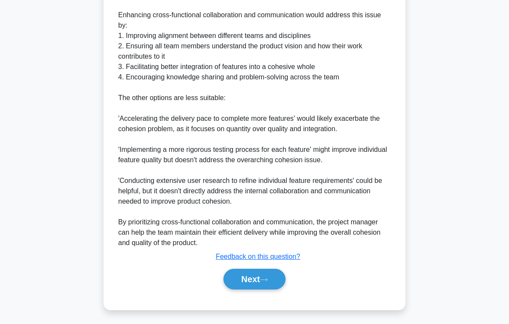
scroll to position [370, 0]
click at [278, 270] on button "Next" at bounding box center [255, 279] width 62 height 21
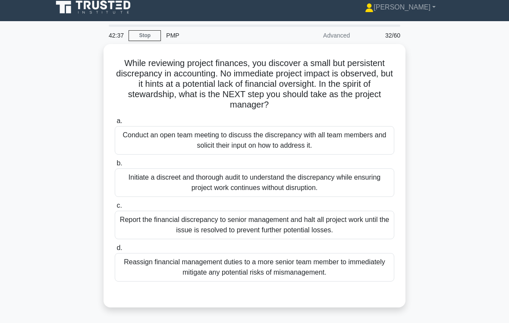
scroll to position [59, 0]
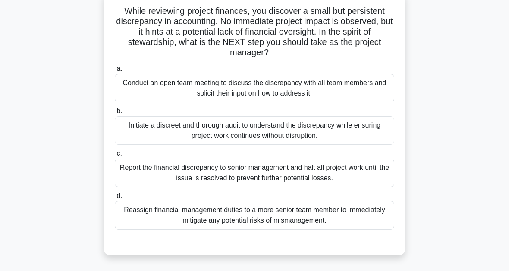
click at [256, 85] on div "Conduct an open team meeting to discuss the discrepancy with all team members a…" at bounding box center [255, 88] width 280 height 28
click at [115, 72] on input "a. Conduct an open team meeting to discuss the discrepancy with all team member…" at bounding box center [115, 69] width 0 height 6
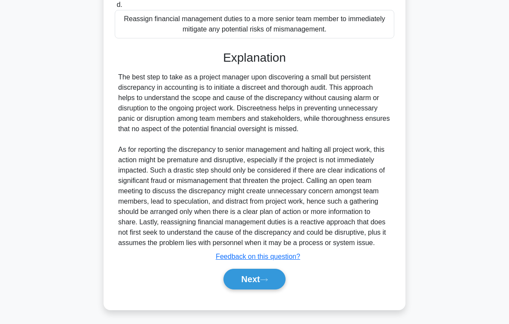
scroll to position [281, 0]
click at [268, 270] on icon at bounding box center [264, 279] width 8 height 5
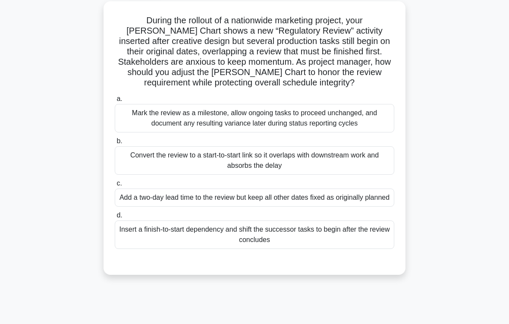
scroll to position [49, 0]
click at [288, 249] on div "Insert a finish-to-start dependency and shift the successor tasks to begin afte…" at bounding box center [255, 235] width 280 height 28
click at [115, 218] on input "d. Insert a finish-to-start dependency and shift the successor tasks to begin a…" at bounding box center [115, 216] width 0 height 6
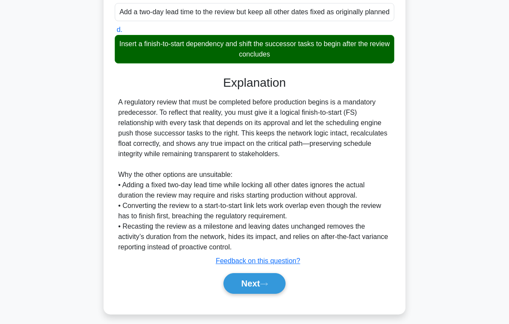
scroll to position [281, 0]
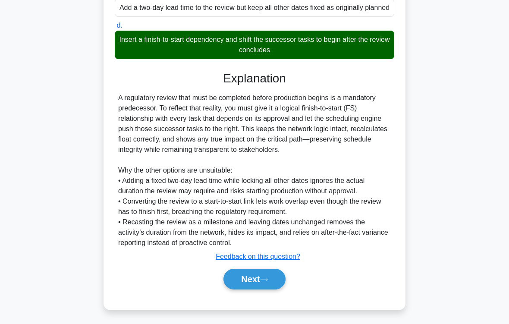
click at [272, 270] on button "Next" at bounding box center [255, 279] width 62 height 21
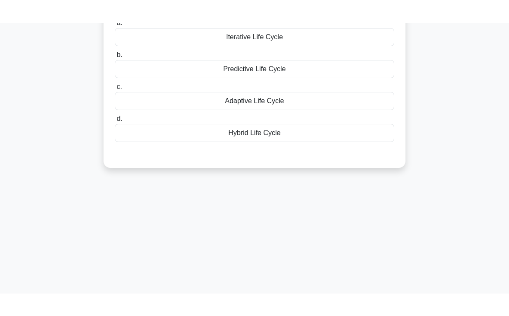
scroll to position [1, 0]
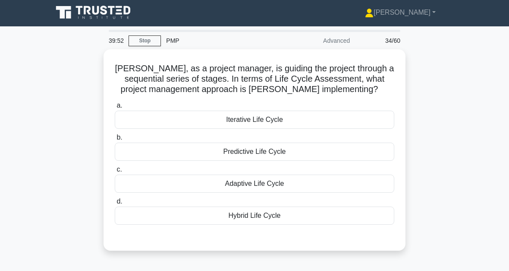
click at [300, 156] on div "Predictive Life Cycle" at bounding box center [255, 151] width 280 height 18
click at [115, 140] on input "b. Predictive Life Cycle" at bounding box center [115, 138] width 0 height 6
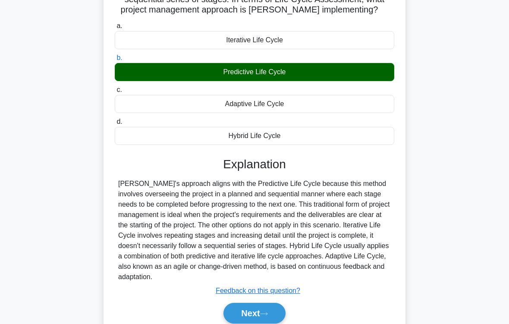
scroll to position [142, 0]
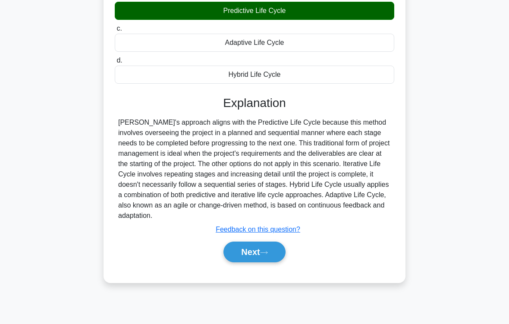
click at [274, 262] on button "Next" at bounding box center [255, 252] width 62 height 21
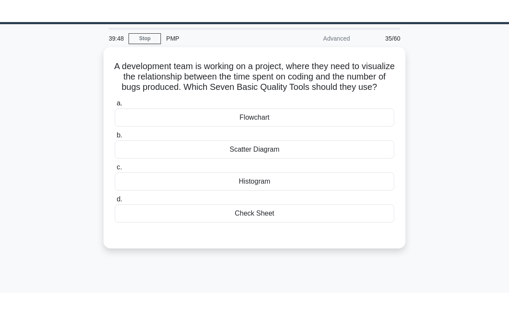
scroll to position [12, 0]
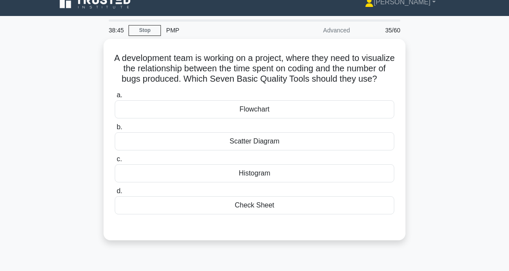
click at [276, 182] on div "Histogram" at bounding box center [255, 173] width 280 height 18
click at [115, 162] on input "c. Histogram" at bounding box center [115, 159] width 0 height 6
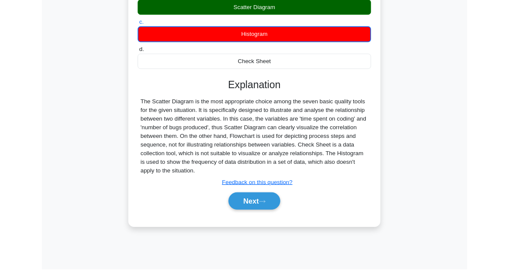
scroll to position [195, 0]
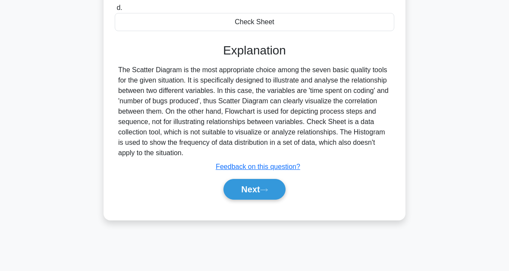
click at [261, 199] on button "Next" at bounding box center [255, 189] width 62 height 21
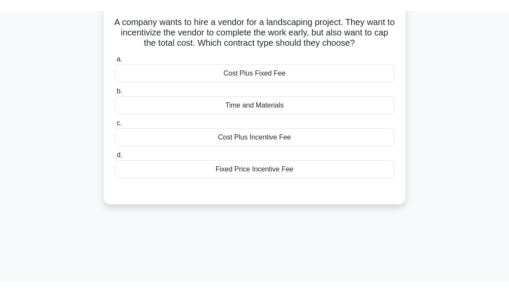
scroll to position [47, 0]
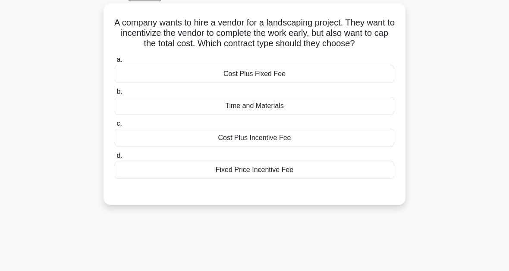
click at [281, 179] on div "Fixed Price Incentive Fee" at bounding box center [255, 170] width 280 height 18
click at [115, 158] on input "d. Fixed Price Incentive Fee" at bounding box center [115, 156] width 0 height 6
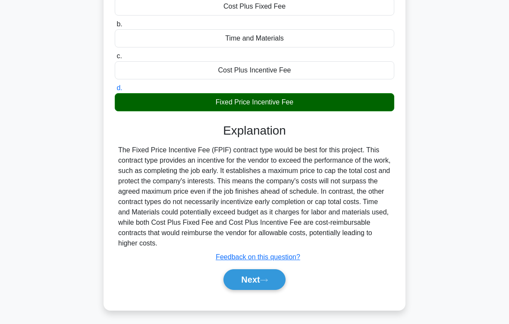
scroll to position [142, 0]
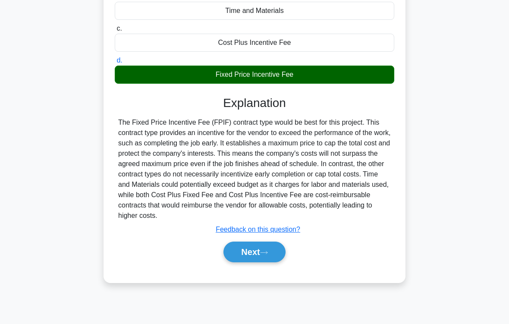
click at [272, 262] on button "Next" at bounding box center [255, 252] width 62 height 21
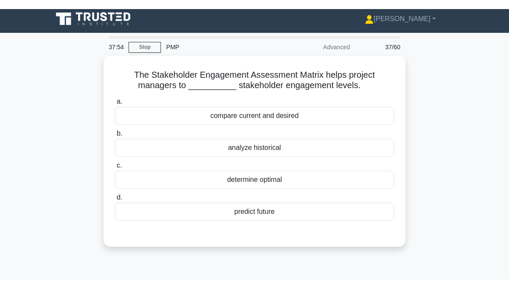
scroll to position [4, 0]
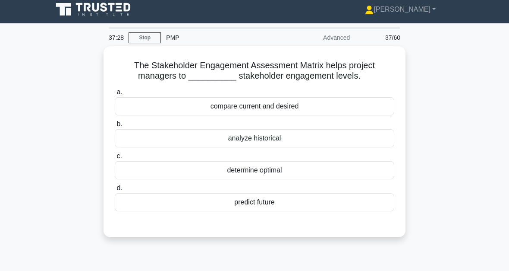
click at [302, 107] on div "compare current and desired" at bounding box center [255, 106] width 280 height 18
click at [115, 95] on input "a. compare current and desired" at bounding box center [115, 92] width 0 height 6
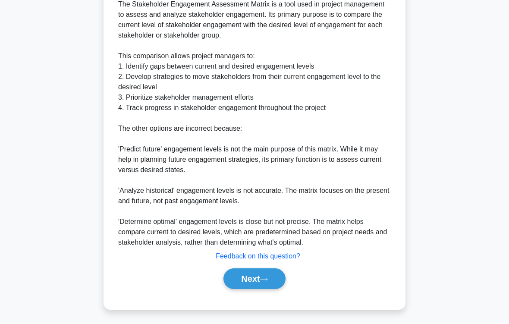
scroll to position [301, 0]
click at [272, 270] on button "Next" at bounding box center [255, 279] width 62 height 21
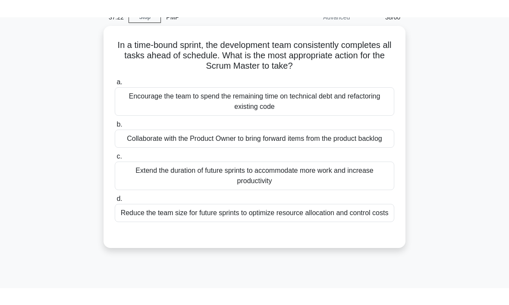
scroll to position [42, 0]
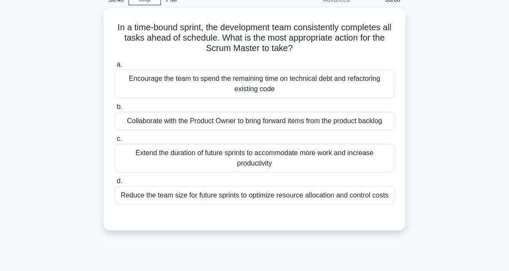
click at [264, 120] on div "Collaborate with the Product Owner to bring forward items from the product back…" at bounding box center [255, 121] width 280 height 18
click at [115, 110] on input "b. Collaborate with the Product Owner to bring forward items from the product b…" at bounding box center [115, 107] width 0 height 6
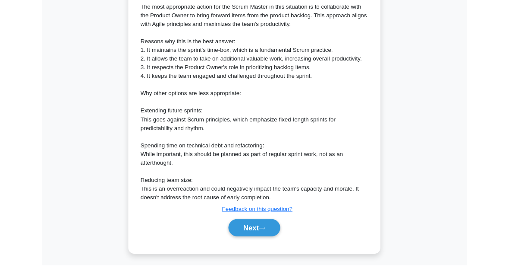
scroll to position [365, 0]
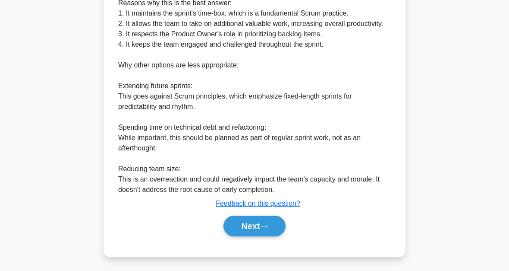
click at [276, 226] on button "Next" at bounding box center [255, 225] width 62 height 21
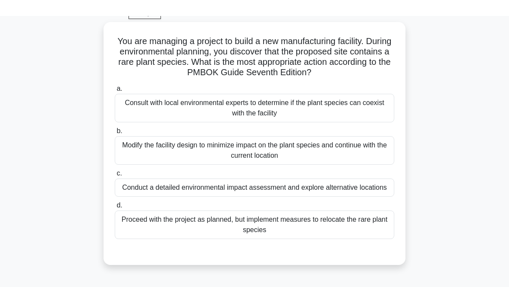
scroll to position [44, 0]
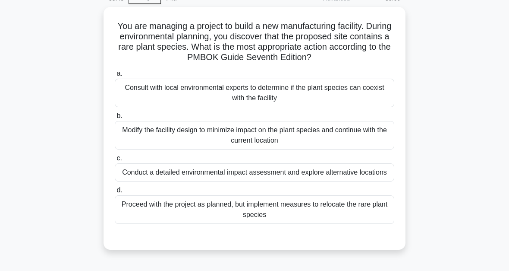
click at [281, 181] on div "Conduct a detailed environmental impact assessment and explore alternative loca…" at bounding box center [255, 172] width 280 height 18
click at [115, 161] on input "c. Conduct a detailed environmental impact assessment and explore alternative l…" at bounding box center [115, 158] width 0 height 6
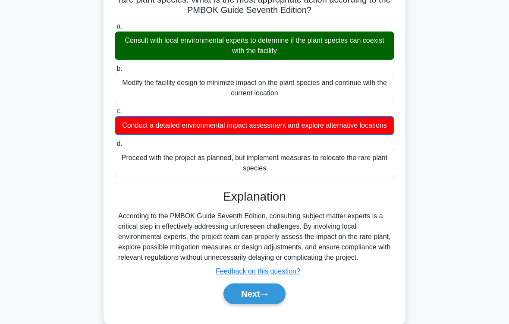
scroll to position [113, 0]
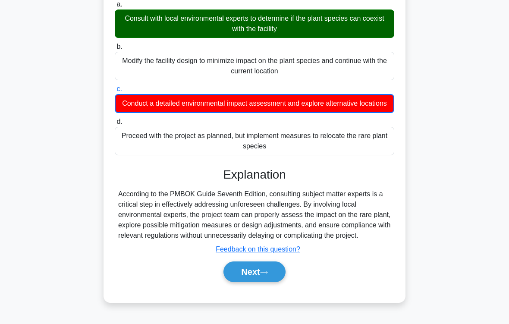
click at [253, 270] on button "Next" at bounding box center [255, 272] width 62 height 21
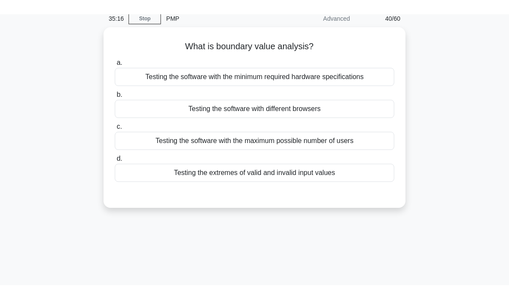
scroll to position [0, 0]
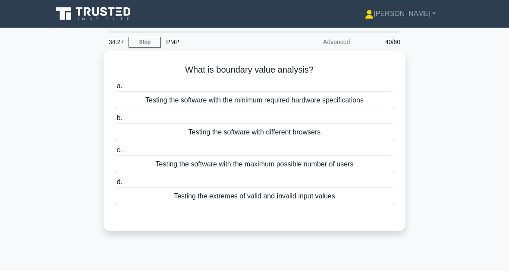
click at [290, 104] on div "Testing the software with the minimum required hardware specifications" at bounding box center [255, 100] width 280 height 18
click at [115, 89] on input "a. Testing the software with the minimum required hardware specifications" at bounding box center [115, 86] width 0 height 6
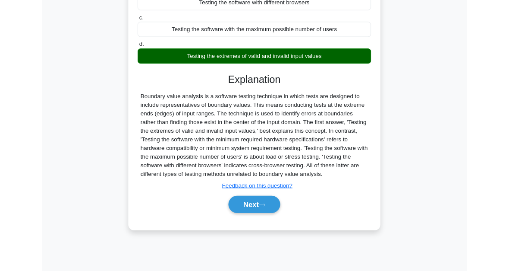
scroll to position [142, 0]
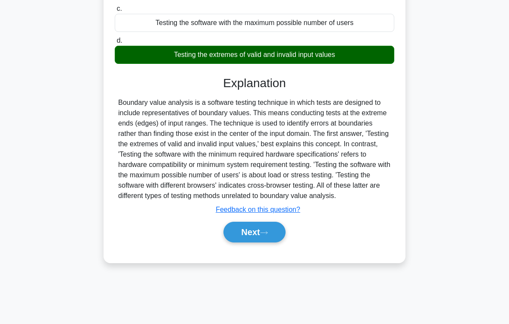
click at [274, 243] on button "Next" at bounding box center [255, 232] width 62 height 21
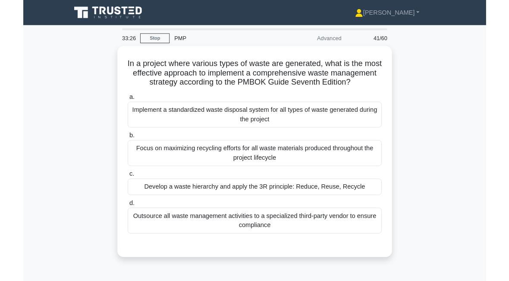
scroll to position [38, 0]
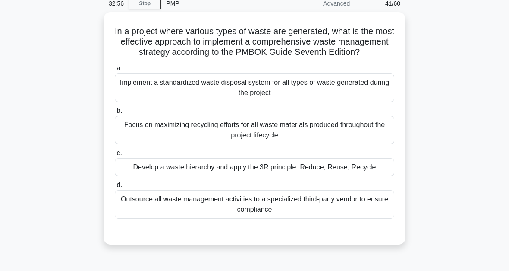
click at [255, 176] on div "Develop a waste hierarchy and apply the 3R principle: Reduce, Reuse, Recycle" at bounding box center [255, 167] width 280 height 18
click at [115, 156] on input "c. Develop a waste hierarchy and apply the 3R principle: Reduce, Reuse, Recycle" at bounding box center [115, 153] width 0 height 6
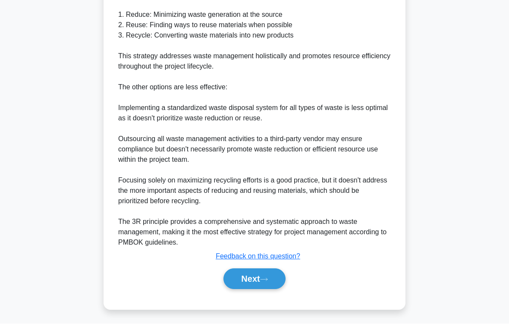
scroll to position [394, 0]
click at [269, 270] on button "Next" at bounding box center [255, 279] width 62 height 21
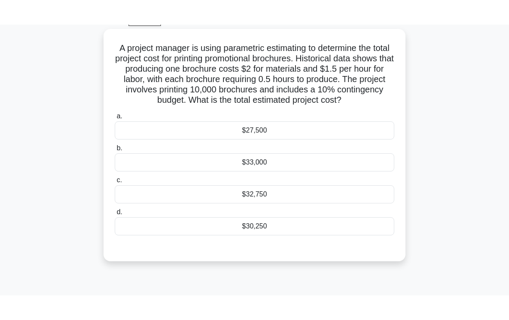
scroll to position [47, 0]
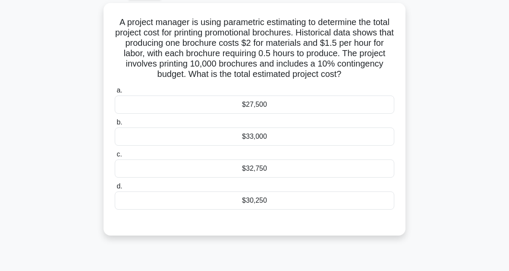
click at [263, 204] on div "$30,250" at bounding box center [255, 200] width 280 height 18
click at [115, 189] on input "d. $30,250" at bounding box center [115, 186] width 0 height 6
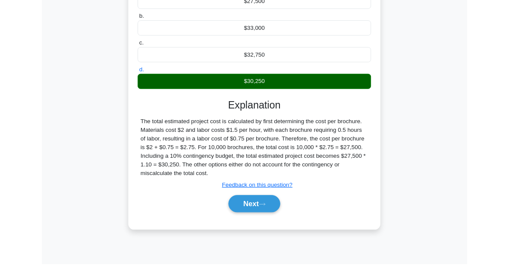
scroll to position [195, 0]
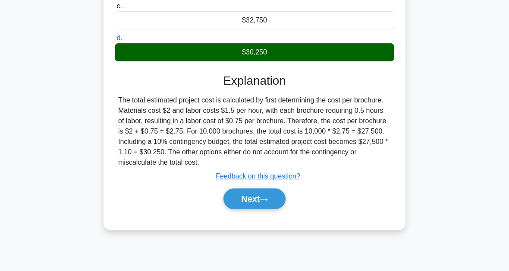
click at [265, 209] on button "Next" at bounding box center [255, 198] width 62 height 21
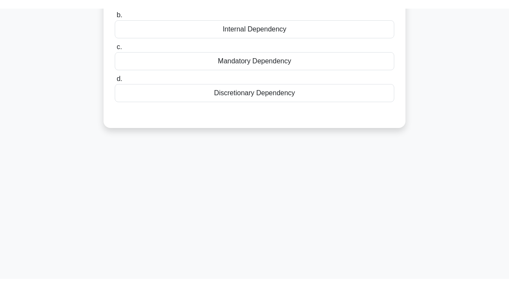
scroll to position [14, 0]
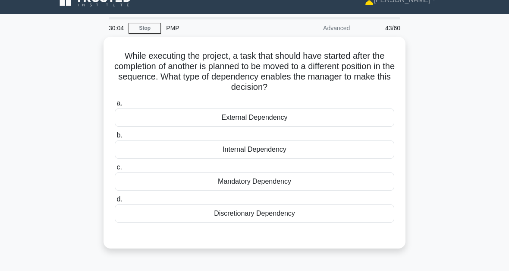
click at [274, 215] on div "Discretionary Dependency" at bounding box center [255, 213] width 280 height 18
click at [115, 202] on input "d. Discretionary Dependency" at bounding box center [115, 199] width 0 height 6
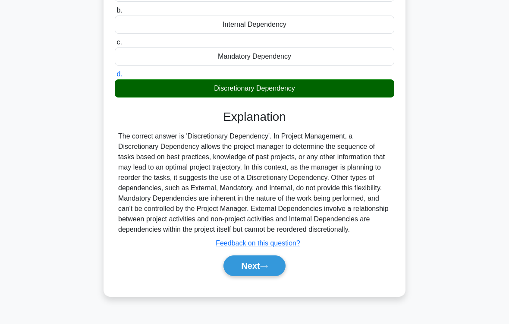
scroll to position [146, 0]
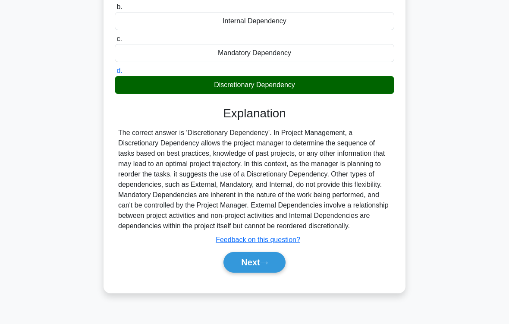
click at [274, 270] on button "Next" at bounding box center [255, 262] width 62 height 21
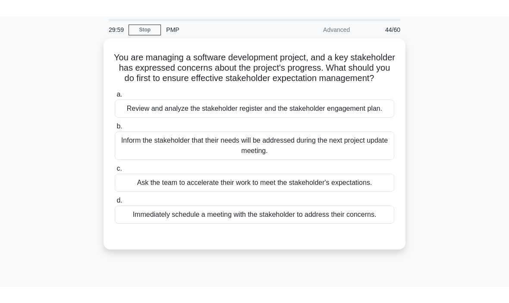
scroll to position [28, 0]
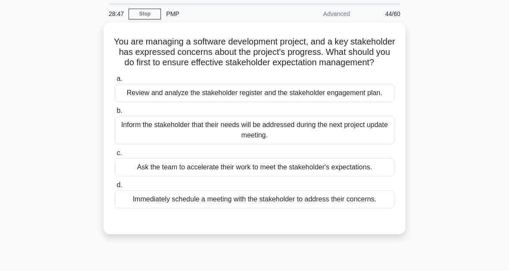
click at [267, 102] on div "Review and analyze the stakeholder register and the stakeholder engagement plan." at bounding box center [255, 93] width 280 height 18
click at [115, 82] on input "a. Review and analyze the stakeholder register and the stakeholder engagement p…" at bounding box center [115, 79] width 0 height 6
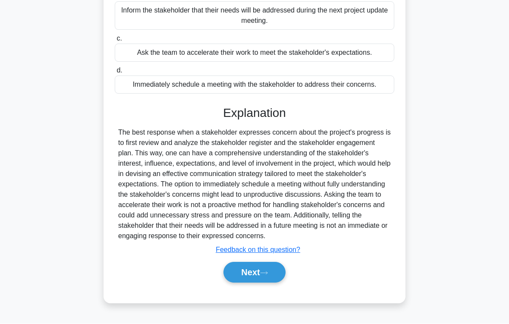
scroll to position [187, 0]
click at [264, 270] on icon at bounding box center [264, 273] width 8 height 5
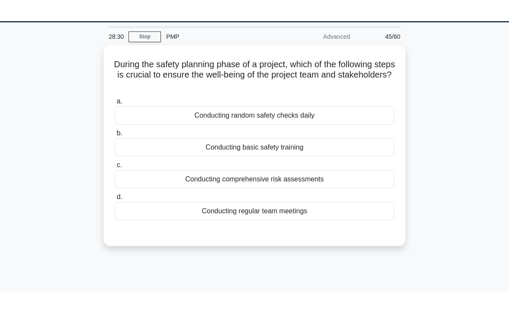
scroll to position [0, 0]
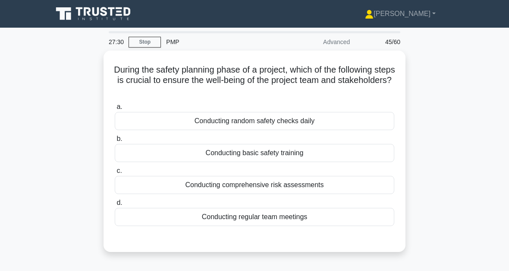
click at [270, 157] on div "Conducting basic safety training" at bounding box center [255, 153] width 280 height 18
click at [115, 142] on input "b. Conducting basic safety training" at bounding box center [115, 139] width 0 height 6
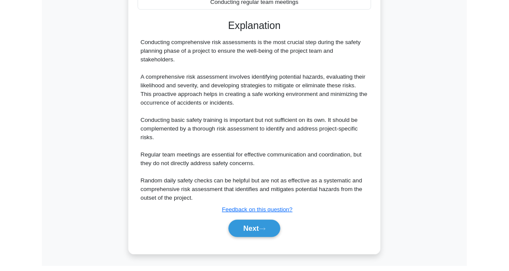
scroll to position [262, 0]
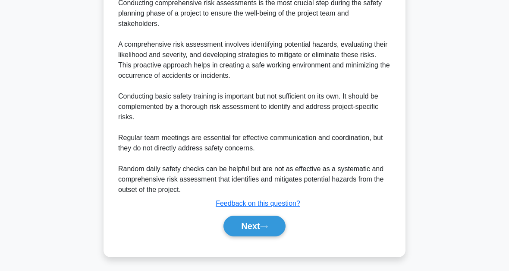
click at [265, 228] on icon at bounding box center [264, 226] width 8 height 5
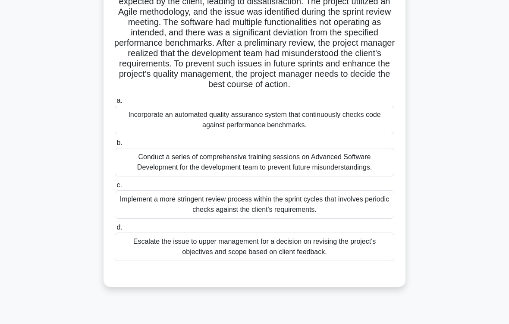
scroll to position [90, 0]
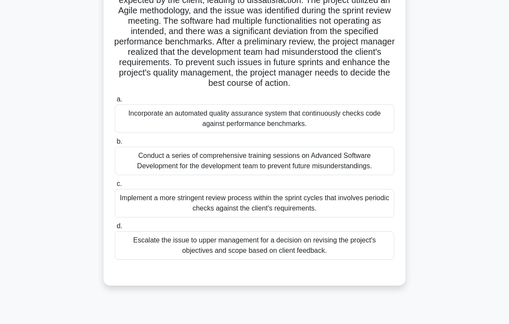
click at [262, 212] on div "Implement a more stringent review process within the sprint cycles that involve…" at bounding box center [255, 203] width 280 height 28
click at [115, 187] on input "c. Implement a more stringent review process within the sprint cycles that invo…" at bounding box center [115, 184] width 0 height 6
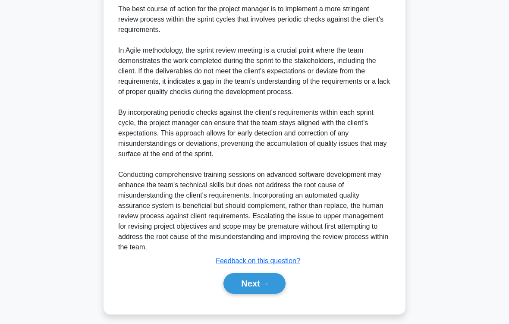
scroll to position [405, 0]
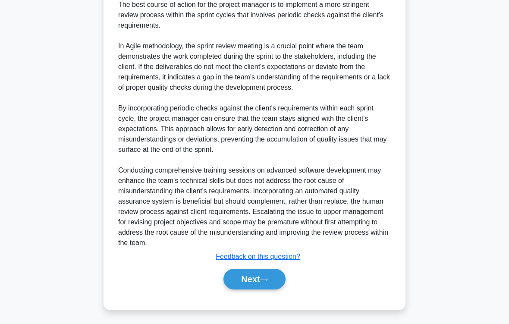
click at [273, 270] on button "Next" at bounding box center [255, 279] width 62 height 21
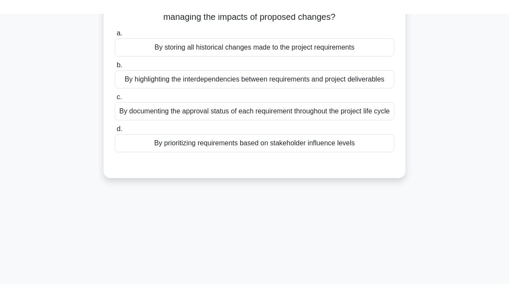
scroll to position [0, 0]
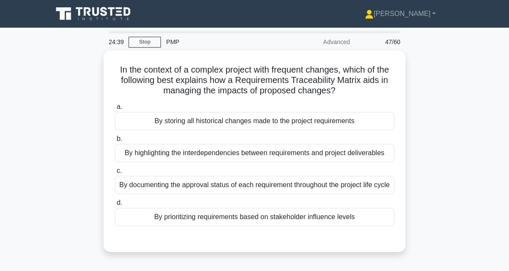
click at [286, 194] on div "By documenting the approval status of each requirement throughout the project l…" at bounding box center [255, 185] width 280 height 18
click at [115, 173] on input "c. By documenting the approval status of each requirement throughout the projec…" at bounding box center [115, 171] width 0 height 6
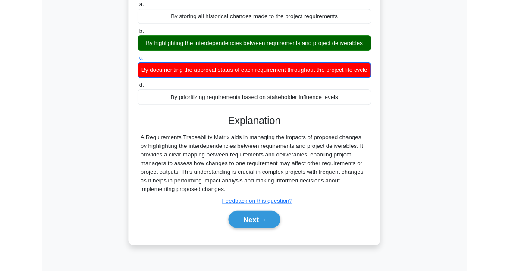
scroll to position [142, 0]
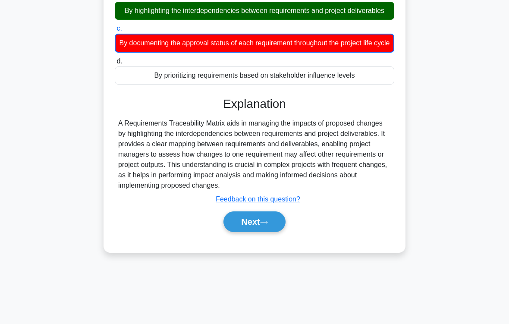
click at [265, 232] on button "Next" at bounding box center [255, 221] width 62 height 21
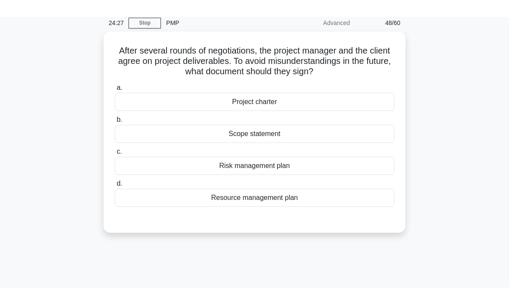
scroll to position [32, 0]
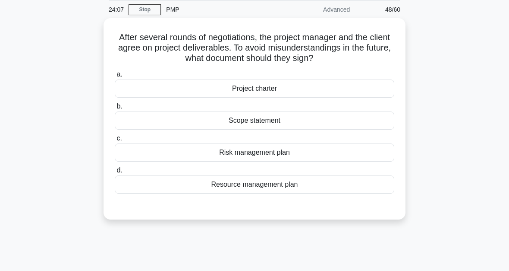
click at [286, 129] on div "Scope statement" at bounding box center [255, 120] width 280 height 18
click at [115, 109] on input "b. Scope statement" at bounding box center [115, 107] width 0 height 6
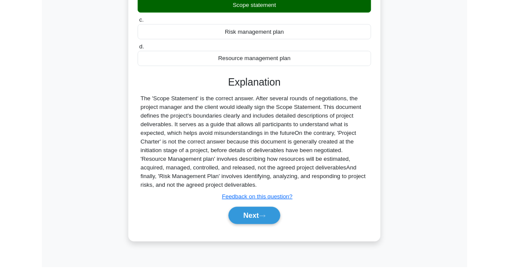
scroll to position [210, 0]
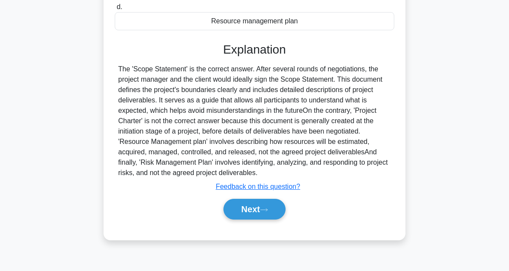
click at [277, 219] on button "Next" at bounding box center [255, 209] width 62 height 21
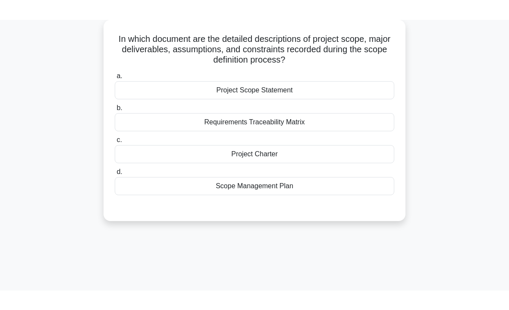
scroll to position [29, 0]
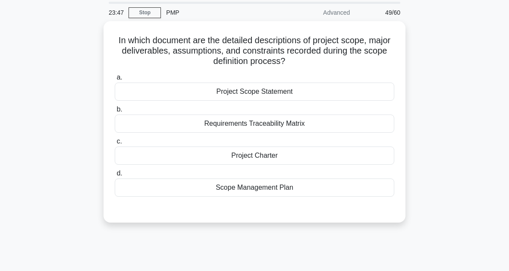
click at [281, 96] on div "Project Scope Statement" at bounding box center [255, 91] width 280 height 18
click at [115, 80] on input "a. Project Scope Statement" at bounding box center [115, 78] width 0 height 6
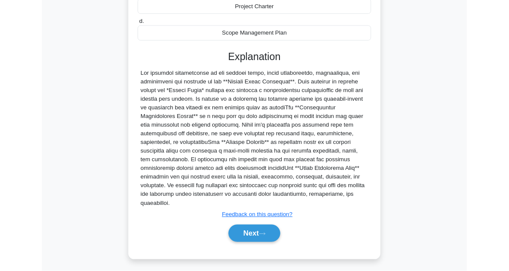
scroll to position [251, 0]
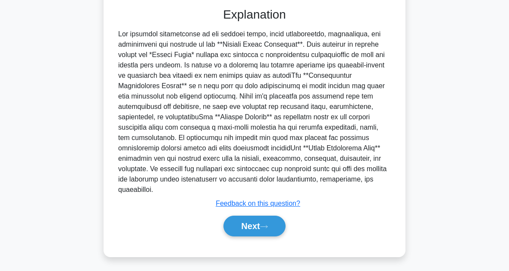
click at [276, 225] on button "Next" at bounding box center [255, 225] width 62 height 21
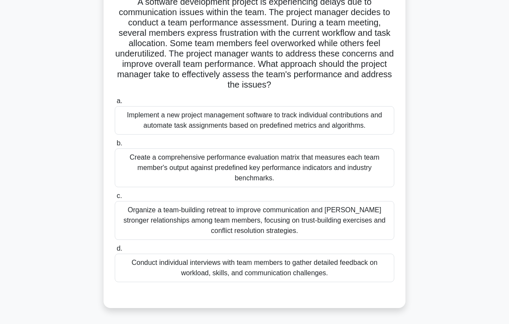
scroll to position [100, 0]
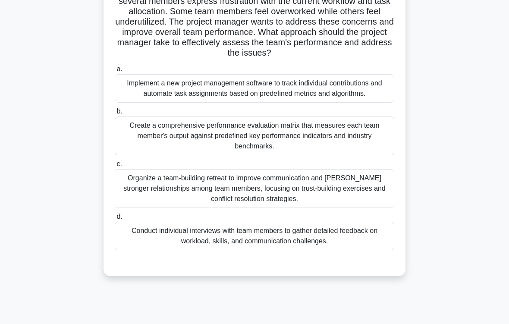
click at [347, 208] on div "Organize a team-building retreat to improve communication and [PERSON_NAME] str…" at bounding box center [255, 188] width 280 height 39
click at [115, 167] on input "c. Organize a team-building retreat to improve communication and [PERSON_NAME] …" at bounding box center [115, 164] width 0 height 6
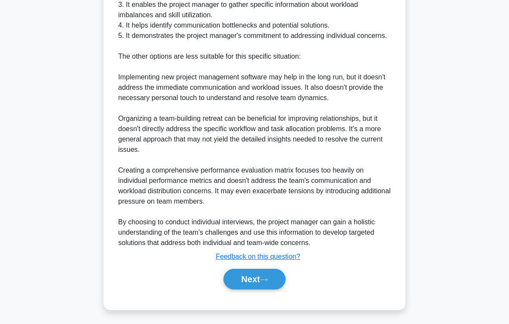
scroll to position [520, 0]
click at [279, 270] on button "Next" at bounding box center [255, 279] width 62 height 21
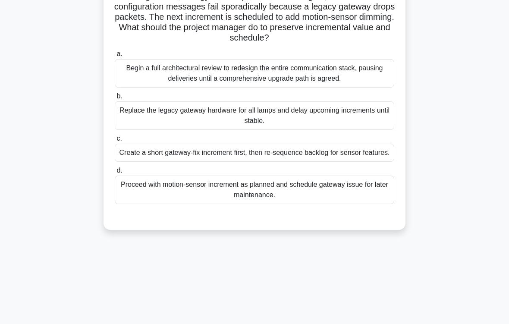
scroll to position [101, 0]
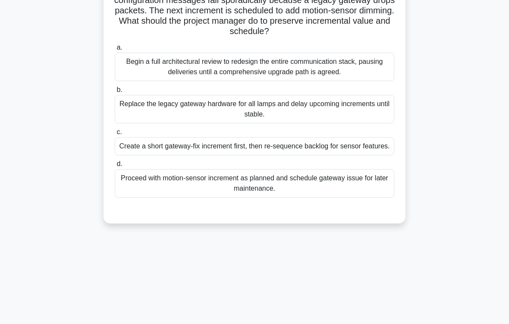
click at [308, 155] on div "Create a short gateway-fix increment first, then re-sequence backlog for sensor…" at bounding box center [255, 146] width 280 height 18
click at [115, 135] on input "c. Create a short gateway-fix increment first, then re-sequence backlog for sen…" at bounding box center [115, 132] width 0 height 6
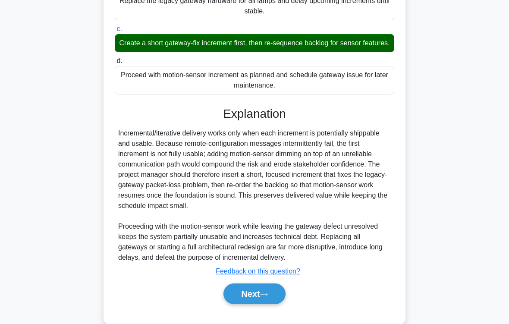
scroll to position [260, 0]
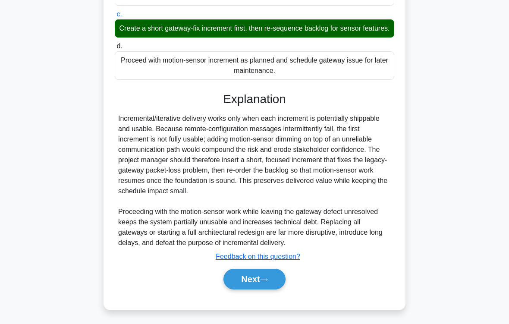
click at [274, 270] on button "Next" at bounding box center [255, 279] width 62 height 21
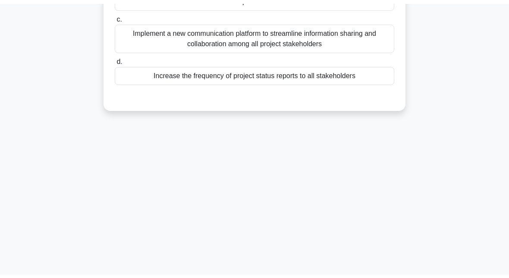
scroll to position [0, 0]
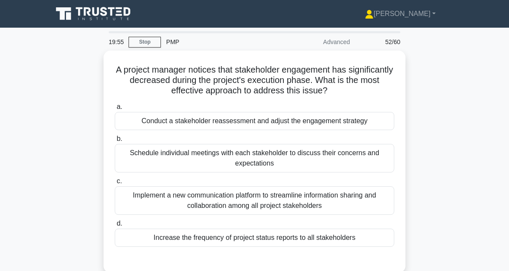
click at [318, 161] on div "Schedule individual meetings with each stakeholder to discuss their concerns an…" at bounding box center [255, 158] width 280 height 28
click at [115, 142] on input "b. Schedule individual meetings with each stakeholder to discuss their concerns…" at bounding box center [115, 139] width 0 height 6
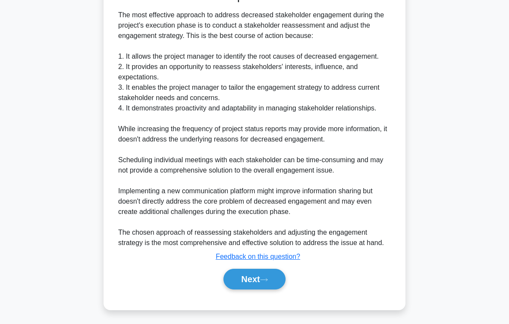
scroll to position [344, 0]
click at [273, 270] on button "Next" at bounding box center [255, 279] width 62 height 21
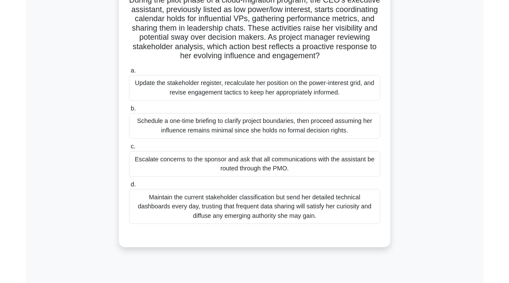
scroll to position [114, 0]
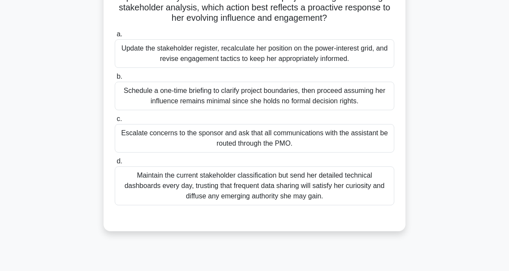
click at [286, 68] on div "Update the stakeholder register, recalculate her position on the power-interest…" at bounding box center [255, 53] width 280 height 28
click at [115, 37] on input "a. Update the stakeholder register, recalculate her position on the power-inter…" at bounding box center [115, 35] width 0 height 6
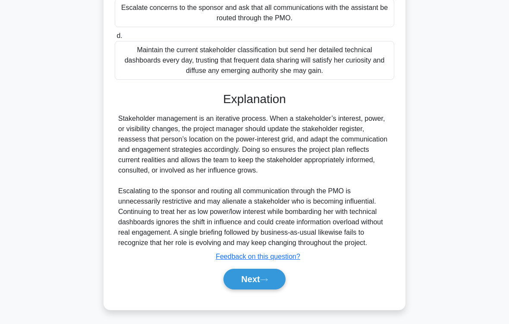
scroll to position [291, 0]
click at [274, 270] on button "Next" at bounding box center [255, 279] width 62 height 21
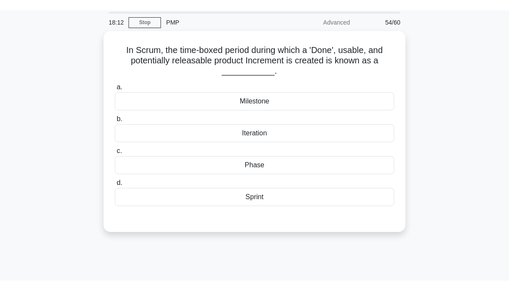
scroll to position [30, 0]
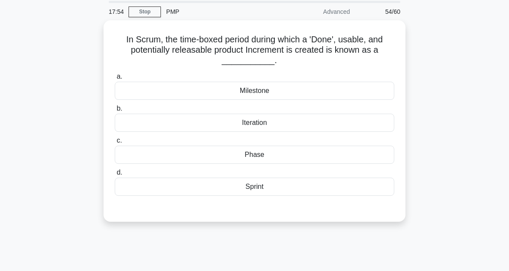
click at [271, 188] on div "Sprint" at bounding box center [255, 186] width 280 height 18
click at [115, 175] on input "d. Sprint" at bounding box center [115, 173] width 0 height 6
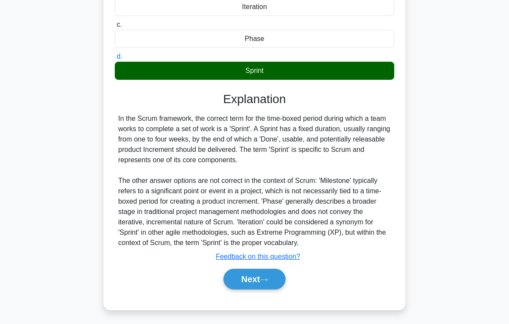
scroll to position [167, 0]
click at [280, 270] on button "Next" at bounding box center [255, 279] width 62 height 21
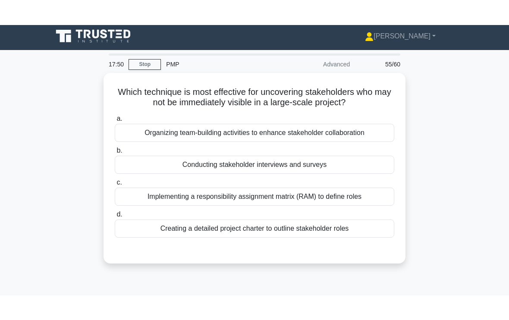
scroll to position [0, 0]
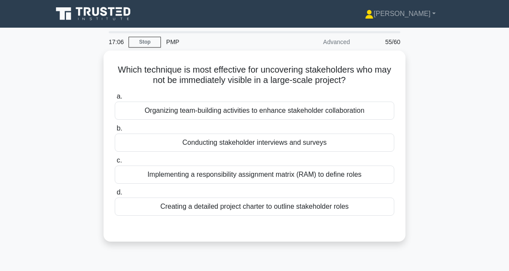
click at [261, 142] on div "Conducting stakeholder interviews and surveys" at bounding box center [255, 142] width 280 height 18
click at [115, 131] on input "b. Conducting stakeholder interviews and surveys" at bounding box center [115, 129] width 0 height 6
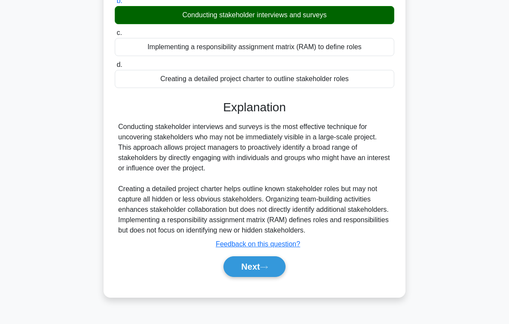
scroll to position [142, 0]
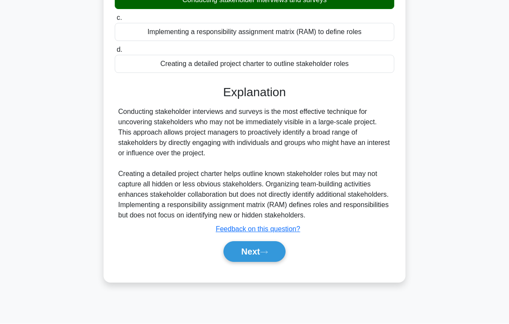
click at [266, 255] on icon at bounding box center [264, 252] width 8 height 5
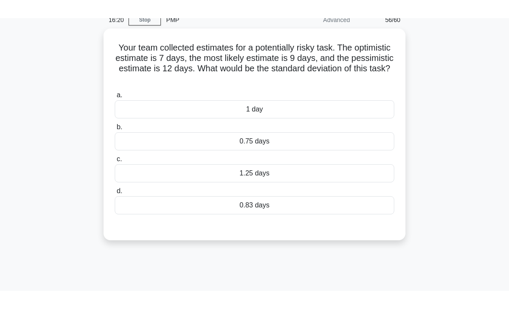
scroll to position [41, 0]
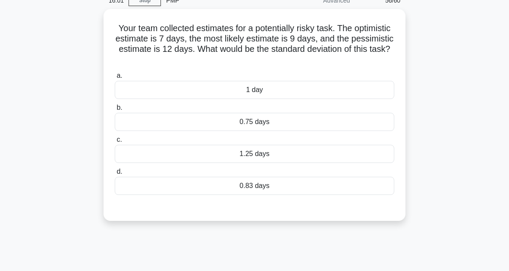
click at [260, 156] on div "1.25 days" at bounding box center [255, 154] width 280 height 18
click at [115, 142] on input "c. 1.25 days" at bounding box center [115, 140] width 0 height 6
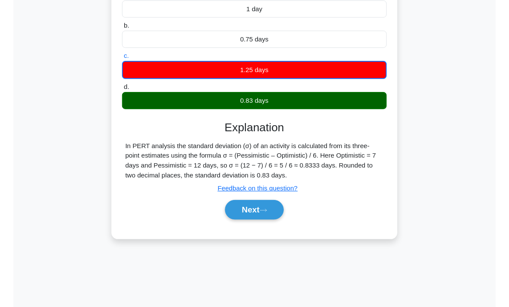
scroll to position [126, 0]
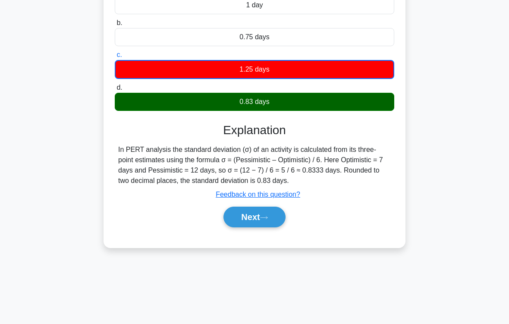
click at [271, 225] on button "Next" at bounding box center [255, 217] width 62 height 21
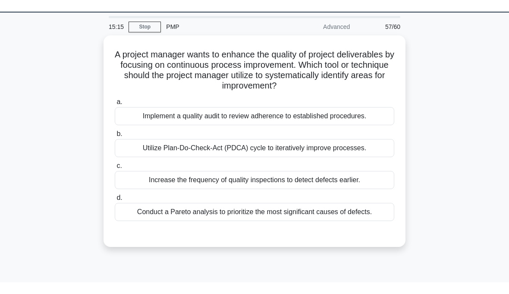
scroll to position [0, 0]
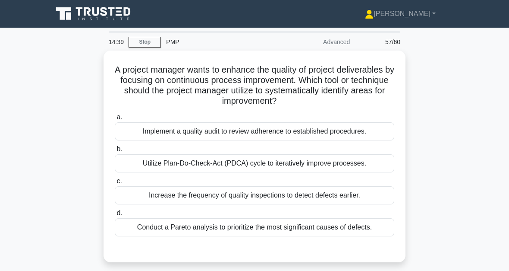
click at [258, 172] on div "a. Implement a quality audit to review adherence to established procedures. b. …" at bounding box center [255, 174] width 290 height 128
click at [268, 158] on div "Utilize Plan-Do-Check-Act (PDCA) cycle to iteratively improve processes." at bounding box center [255, 163] width 280 height 18
click at [115, 152] on input "b. Utilize Plan-Do-Check-Act (PDCA) cycle to iteratively improve processes." at bounding box center [115, 149] width 0 height 6
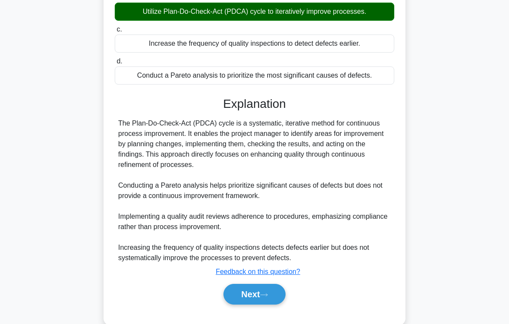
scroll to position [167, 0]
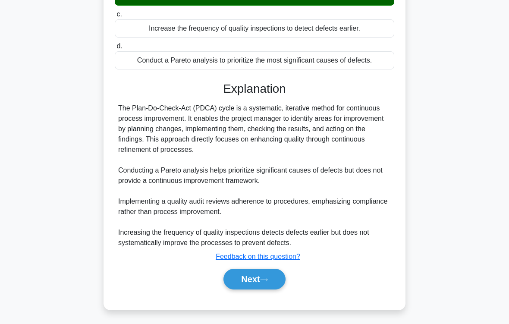
click at [277, 270] on button "Next" at bounding box center [255, 279] width 62 height 21
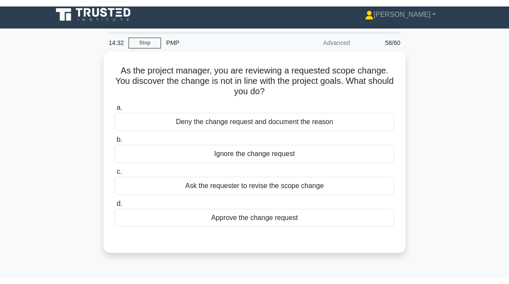
scroll to position [6, 0]
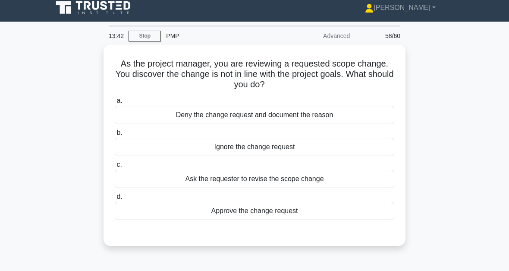
click at [260, 118] on div "Deny the change request and document the reason" at bounding box center [255, 115] width 280 height 18
click at [115, 104] on input "a. Deny the change request and document the reason" at bounding box center [115, 101] width 0 height 6
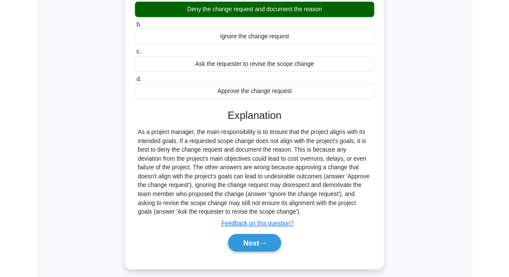
scroll to position [113, 0]
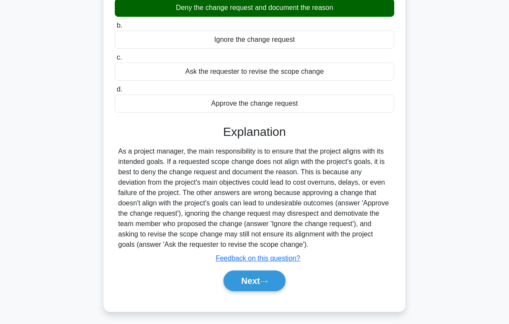
click at [275, 270] on button "Next" at bounding box center [255, 281] width 62 height 21
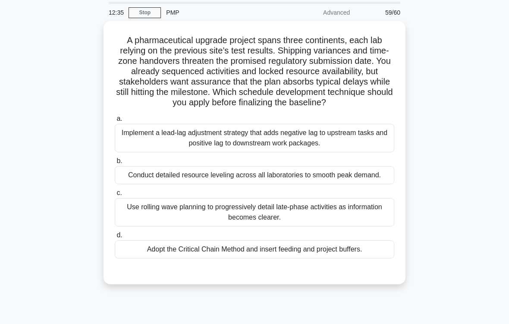
scroll to position [43, 0]
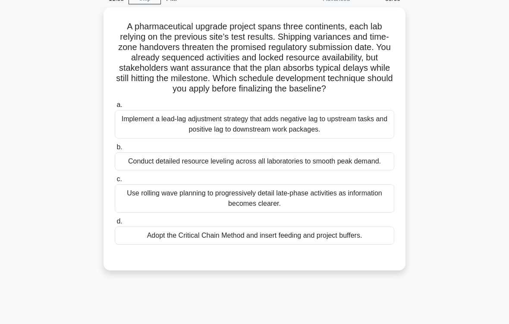
click at [354, 245] on div "Adopt the Critical Chain Method and insert feeding and project buffers." at bounding box center [255, 236] width 280 height 18
click at [115, 224] on input "d. Adopt the Critical Chain Method and insert feeding and project buffers." at bounding box center [115, 222] width 0 height 6
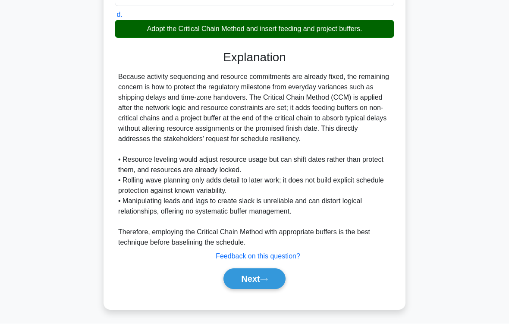
scroll to position [281, 0]
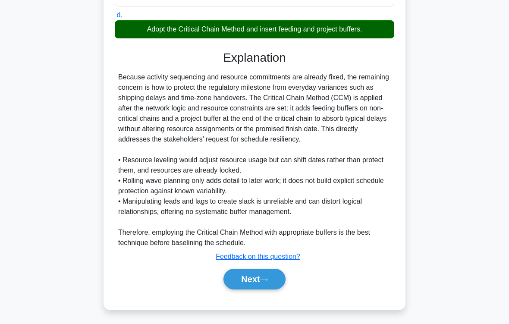
click at [268, 270] on icon at bounding box center [264, 279] width 7 height 3
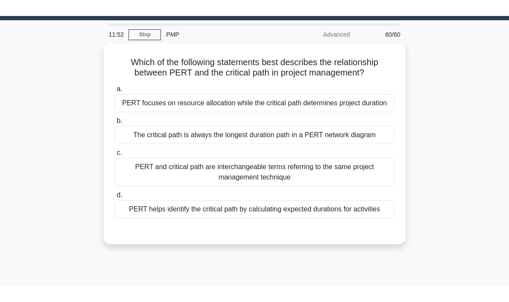
scroll to position [23, 0]
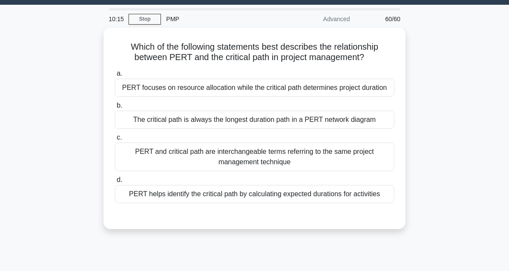
click at [237, 203] on div "PERT helps identify the critical path by calculating expected durations for act…" at bounding box center [255, 194] width 280 height 18
click at [115, 183] on input "d. PERT helps identify the critical path by calculating expected durations for …" at bounding box center [115, 180] width 0 height 6
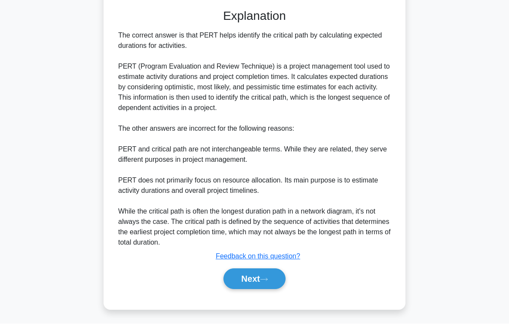
scroll to position [281, 0]
click at [253, 270] on button "Next" at bounding box center [255, 279] width 62 height 21
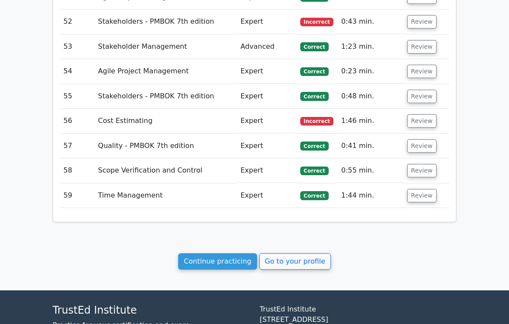
scroll to position [2833, 0]
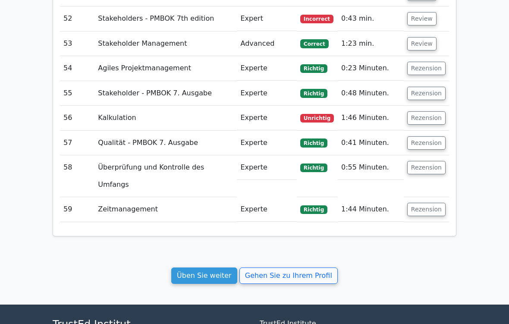
click at [321, 114] on span "Unrichtig" at bounding box center [317, 118] width 34 height 9
click at [430, 111] on button "Rezension" at bounding box center [426, 117] width 38 height 13
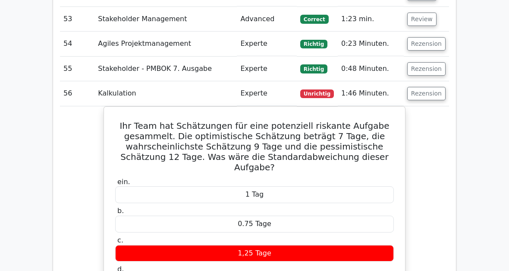
scroll to position [2856, 0]
